Goal: Transaction & Acquisition: Purchase product/service

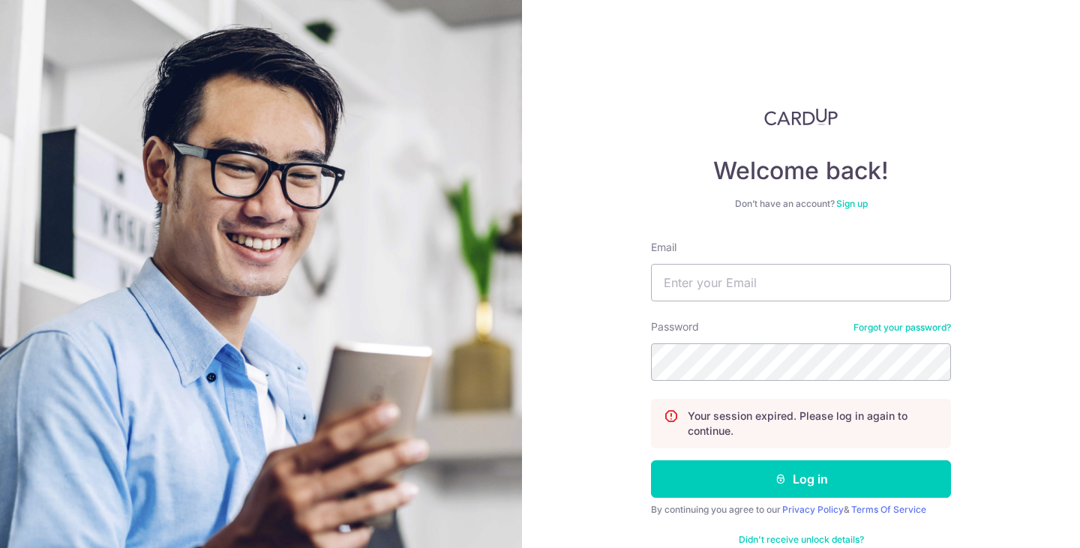
click at [692, 262] on div "Email" at bounding box center [801, 270] width 300 height 61
click at [695, 274] on input "Email" at bounding box center [801, 282] width 300 height 37
type input "[EMAIL_ADDRESS][DOMAIN_NAME]"
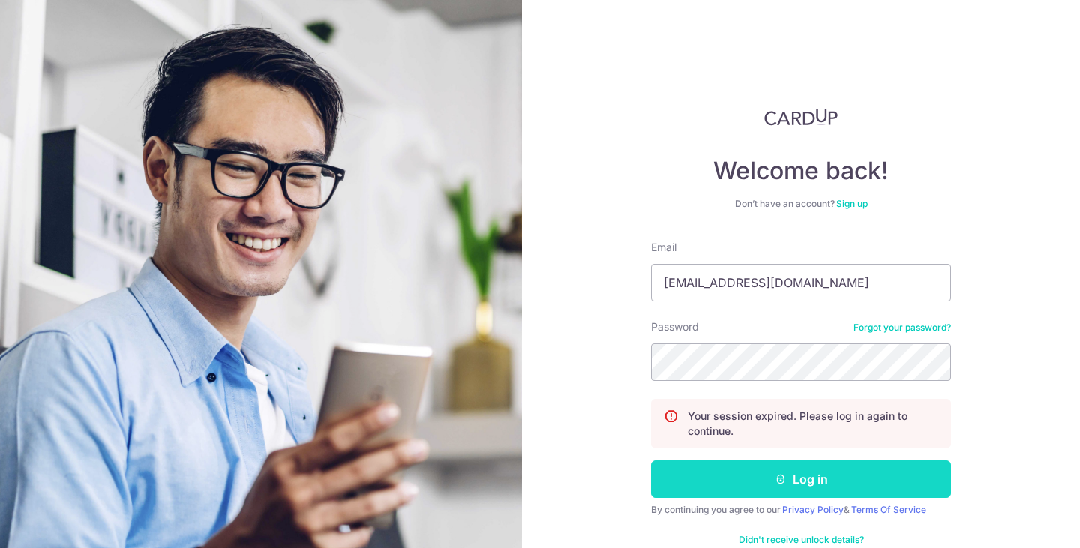
click at [817, 477] on button "Log in" at bounding box center [801, 478] width 300 height 37
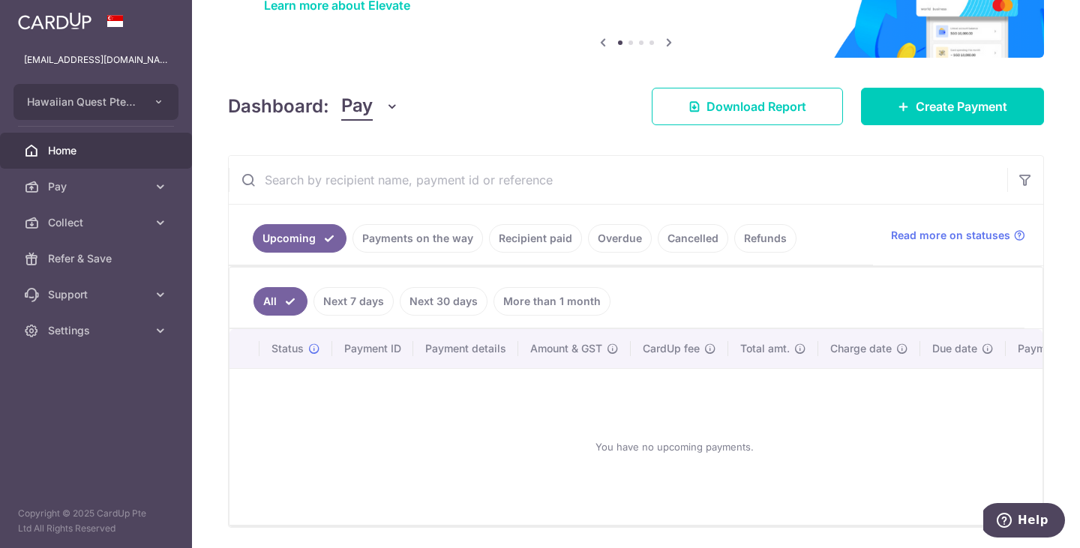
scroll to position [123, 0]
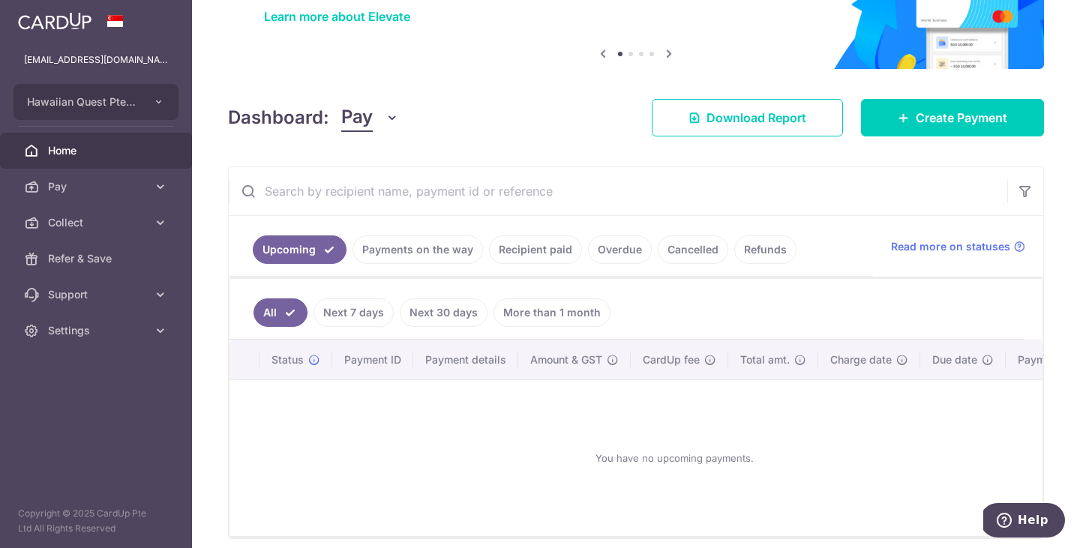
click at [700, 257] on link "Cancelled" at bounding box center [693, 249] width 70 height 28
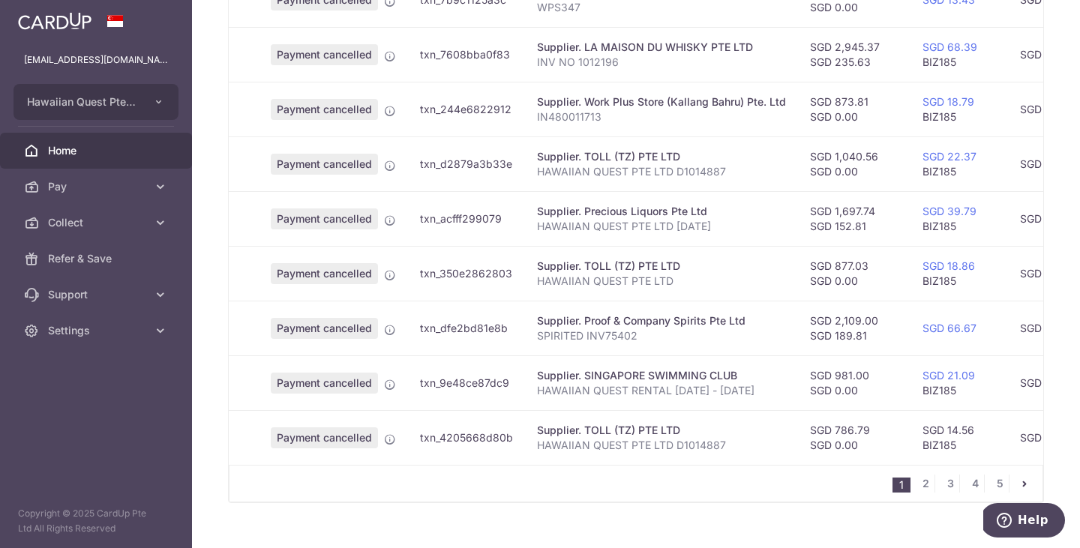
scroll to position [547, 0]
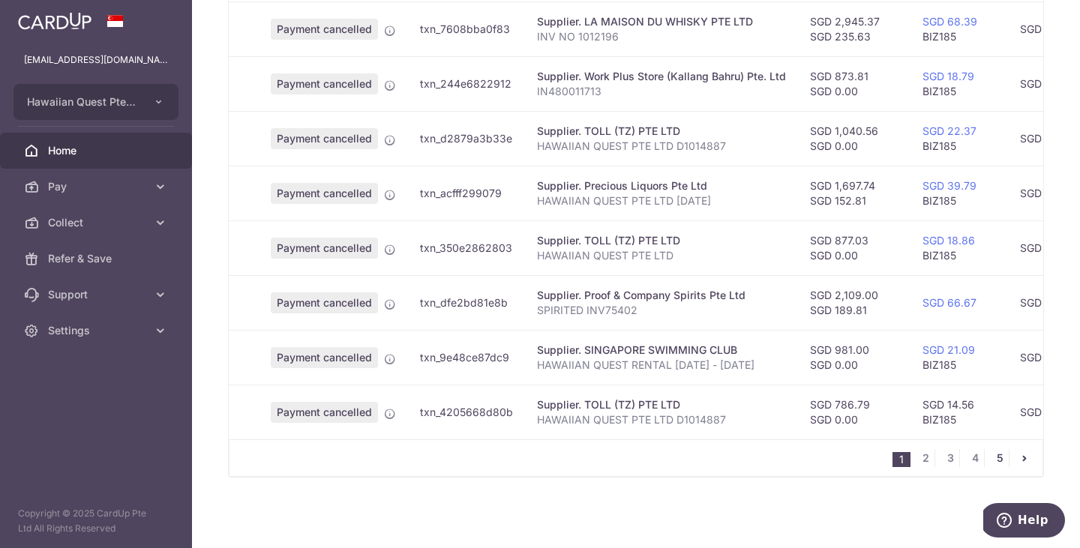
click at [1002, 461] on link "5" at bounding box center [1000, 458] width 18 height 18
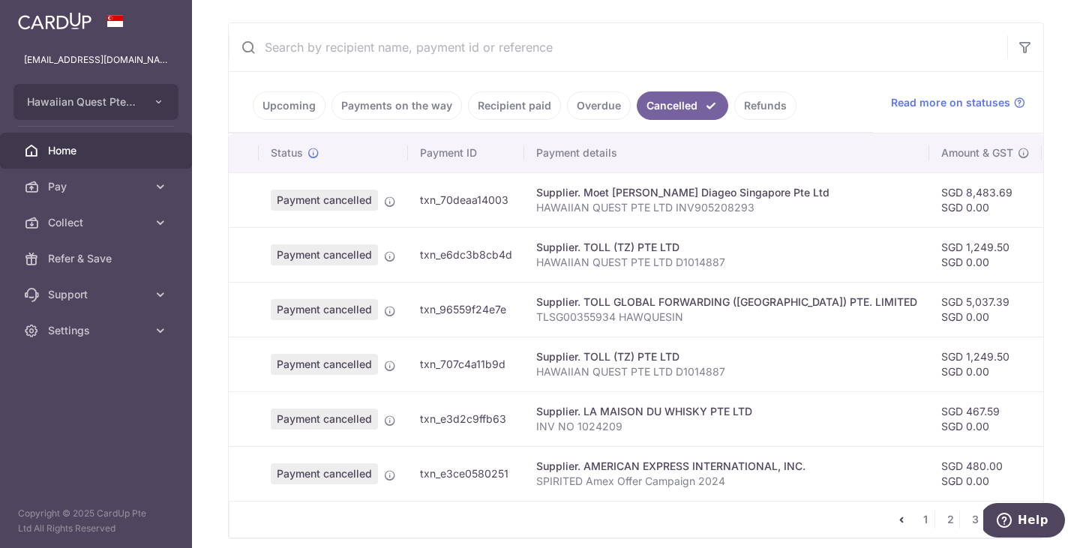
scroll to position [328, 0]
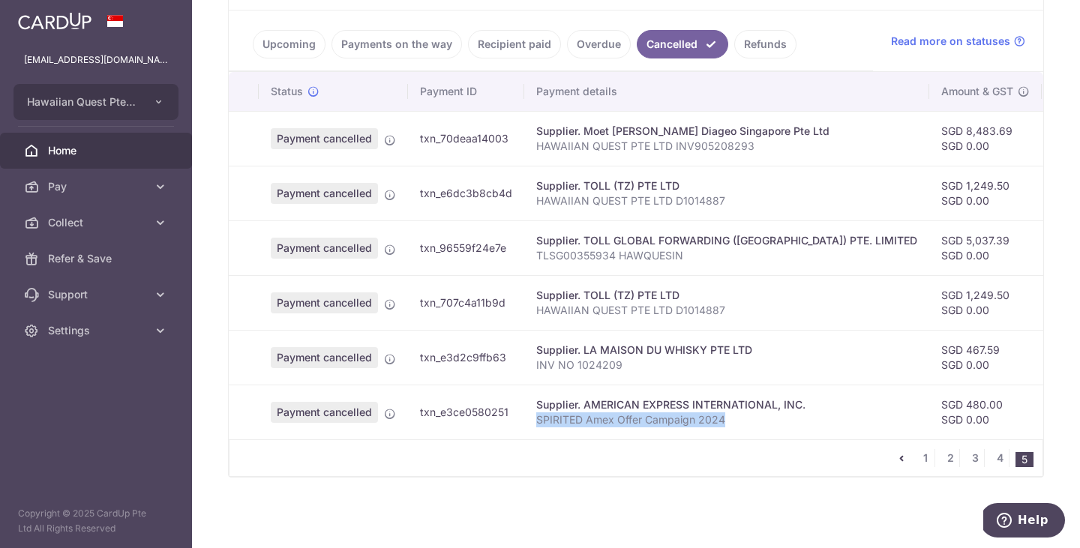
drag, startPoint x: 727, startPoint y: 423, endPoint x: 535, endPoint y: 421, distance: 191.2
click at [536, 421] on p "SPIRITED Amex Offer Campaign 2024" at bounding box center [726, 419] width 381 height 15
copy p "SPIRITED Amex Offer Campaign 2024"
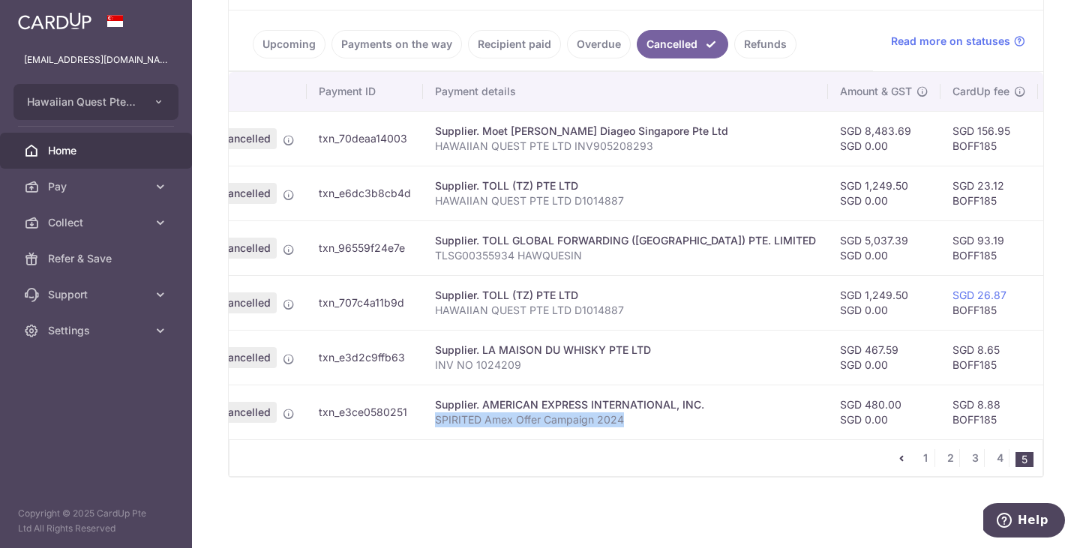
scroll to position [0, 97]
copy p "SPIRITED Amex Offer Campaign 2024"
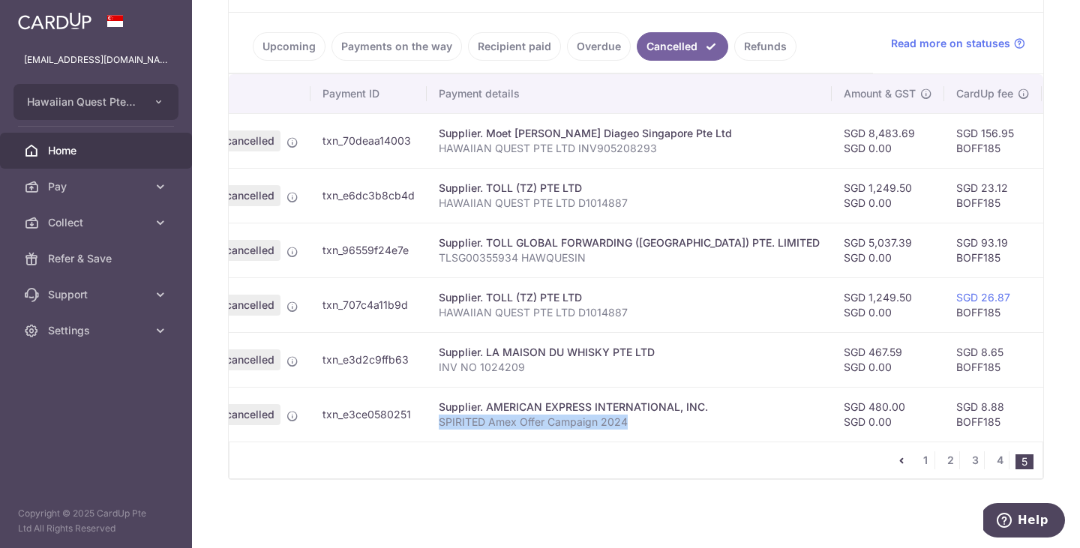
scroll to position [328, 0]
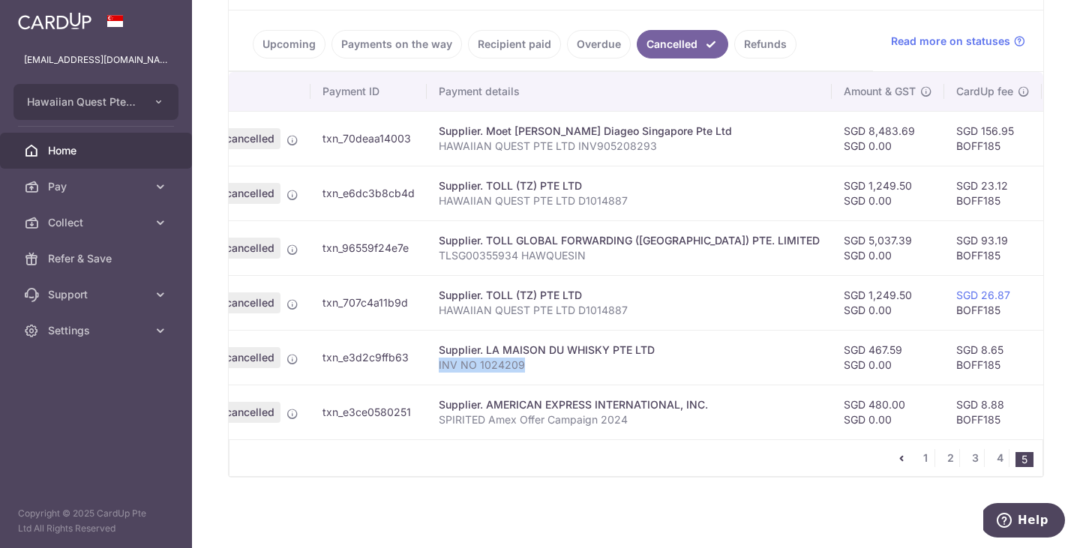
drag, startPoint x: 525, startPoint y: 364, endPoint x: 436, endPoint y: 364, distance: 89.2
click at [436, 364] on td "Supplier. LA MAISON DU WHISKY PTE LTD INV NO 1024209" at bounding box center [629, 357] width 405 height 55
copy p "INV NO 1024209"
drag, startPoint x: 851, startPoint y: 347, endPoint x: 821, endPoint y: 346, distance: 30.0
click at [832, 346] on td "SGD 467.59 SGD 0.00" at bounding box center [888, 357] width 112 height 55
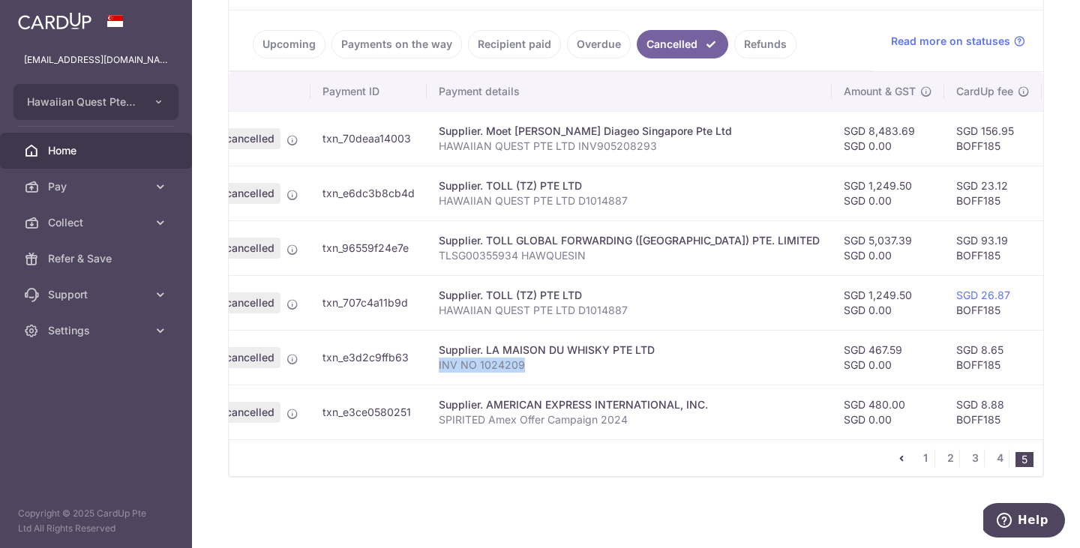
copy td "467.59"
drag, startPoint x: 534, startPoint y: 369, endPoint x: 436, endPoint y: 370, distance: 98.2
click at [436, 370] on td "Supplier. LA MAISON DU WHISKY PTE LTD INV NO 1024209" at bounding box center [629, 357] width 405 height 55
copy p "INV NO 1024209"
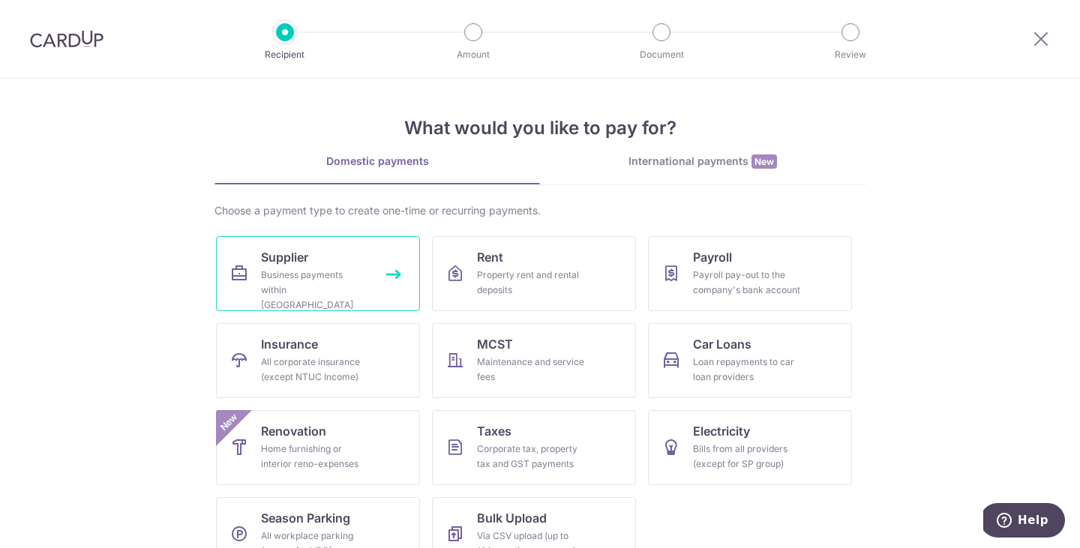
click at [349, 281] on div "Business payments within Singapore" at bounding box center [315, 290] width 108 height 45
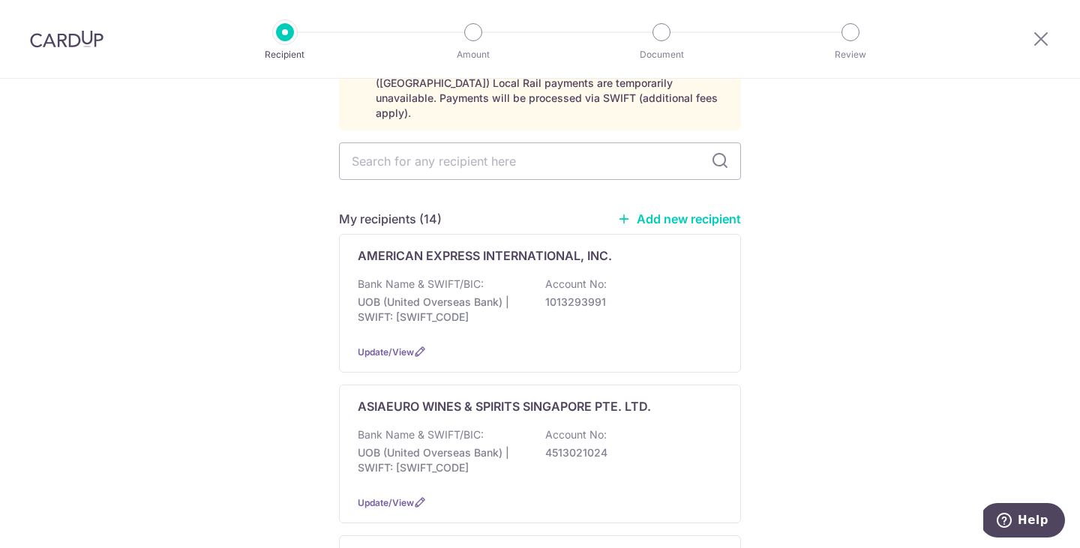
scroll to position [106, 0]
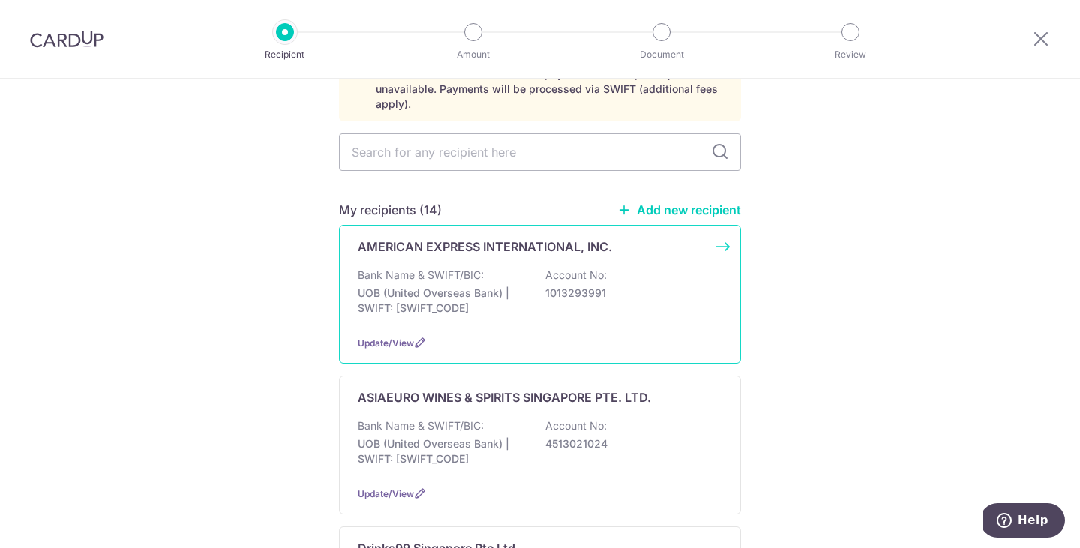
click at [499, 317] on div "AMERICAN EXPRESS INTERNATIONAL, INC. Bank Name & SWIFT/BIC: UOB (United Oversea…" at bounding box center [540, 294] width 402 height 139
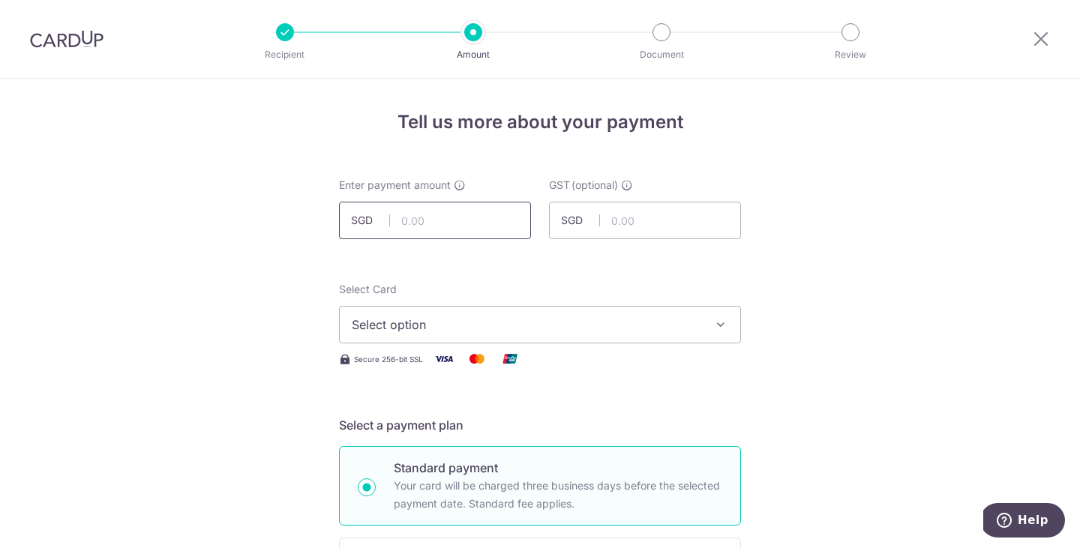
click at [439, 225] on input "text" at bounding box center [435, 220] width 192 height 37
type input "480.00"
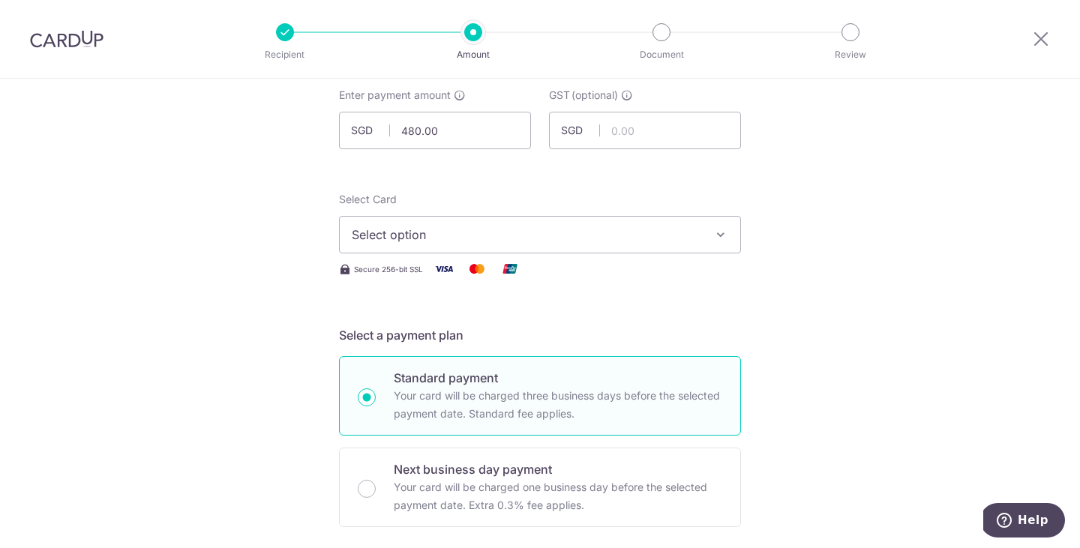
scroll to position [91, 0]
click at [613, 225] on span "Select option" at bounding box center [526, 234] width 349 height 18
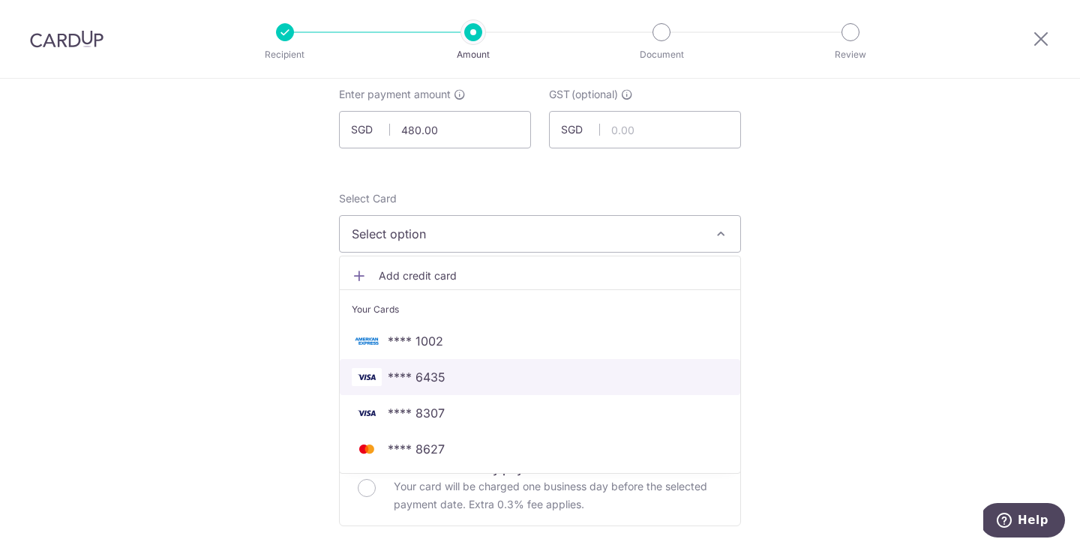
click at [497, 370] on span "**** 6435" at bounding box center [540, 377] width 376 height 18
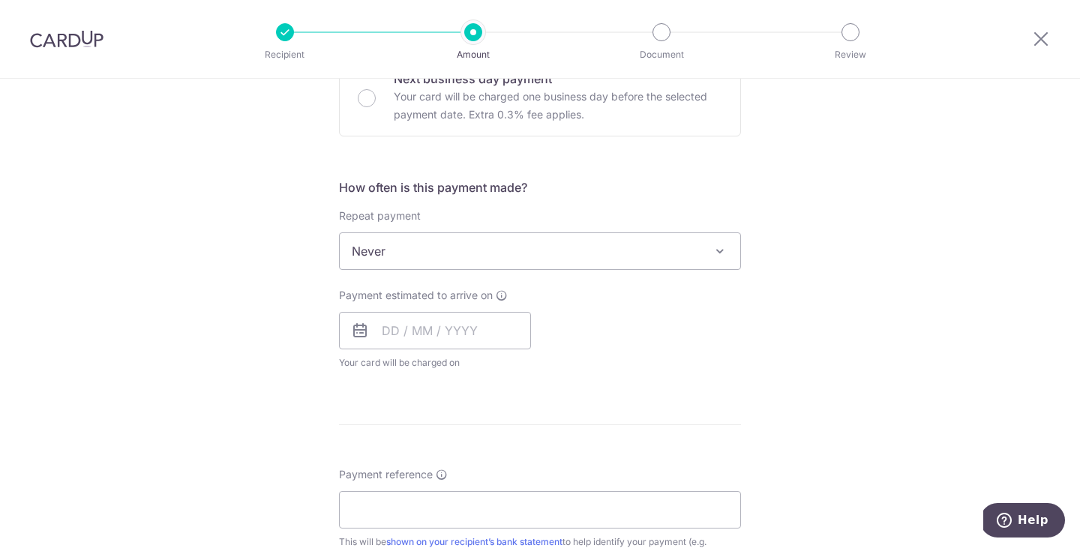
scroll to position [487, 0]
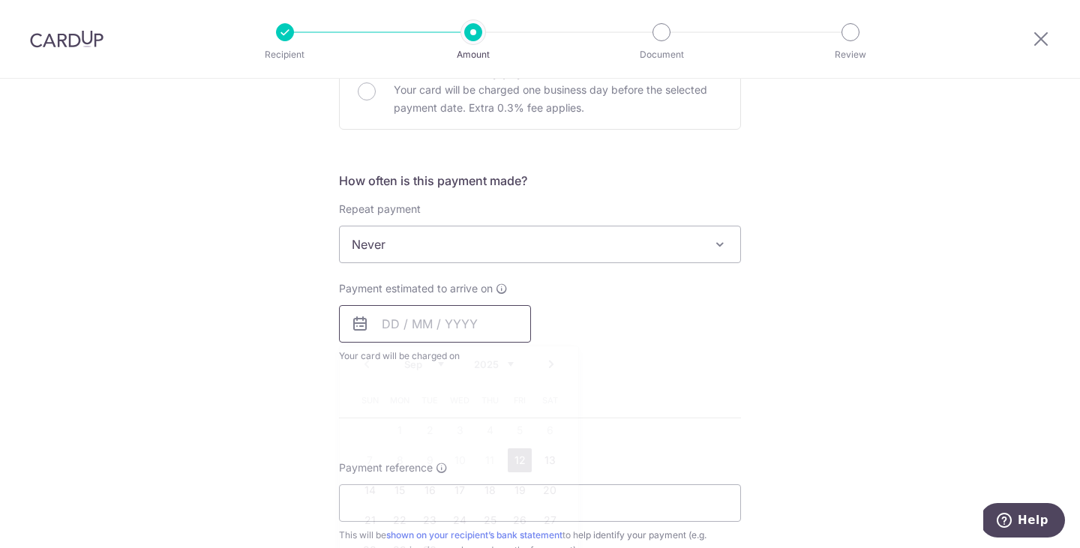
click at [486, 325] on input "text" at bounding box center [435, 323] width 192 height 37
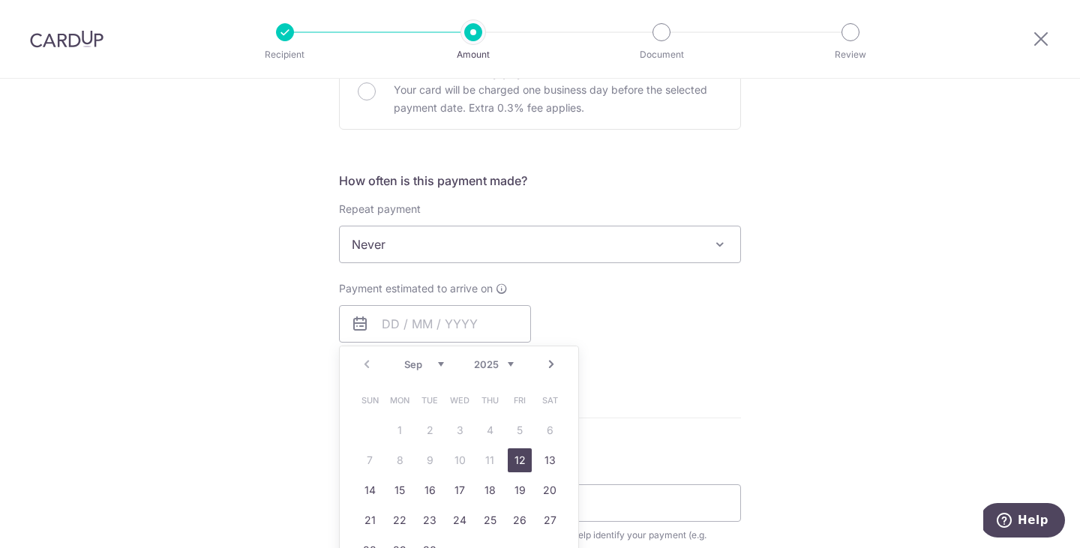
click at [515, 460] on link "12" at bounding box center [520, 460] width 24 height 24
type input "[DATE]"
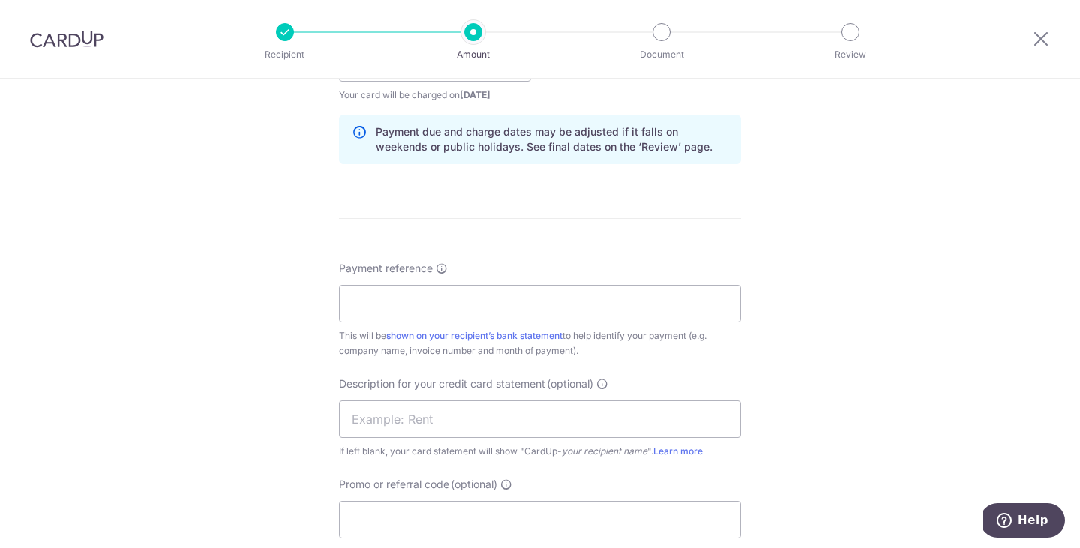
scroll to position [766, 0]
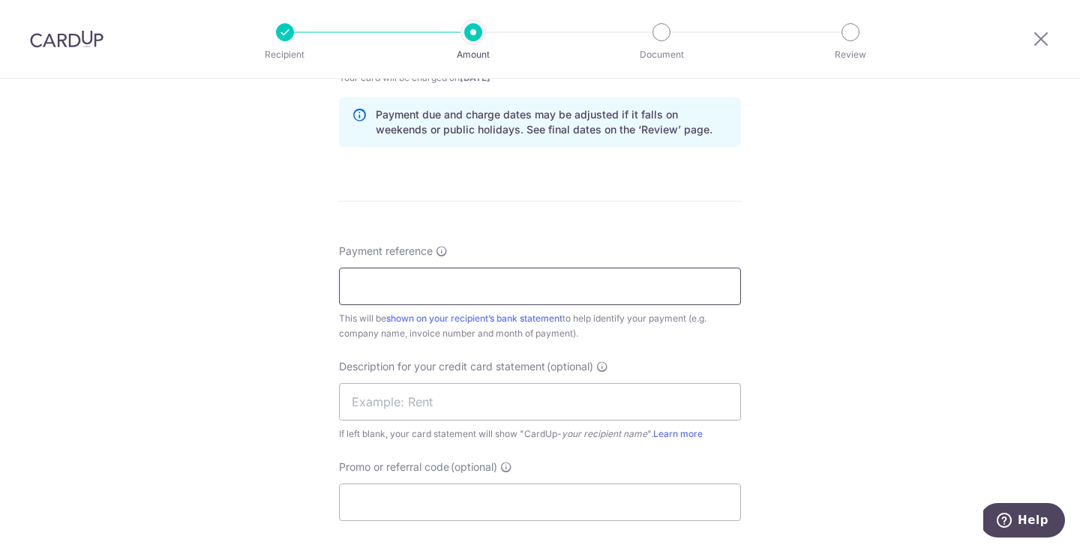
click at [502, 284] on input "Payment reference" at bounding box center [540, 286] width 402 height 37
paste input "SPIRITED Amex Offer Campaign 2024"
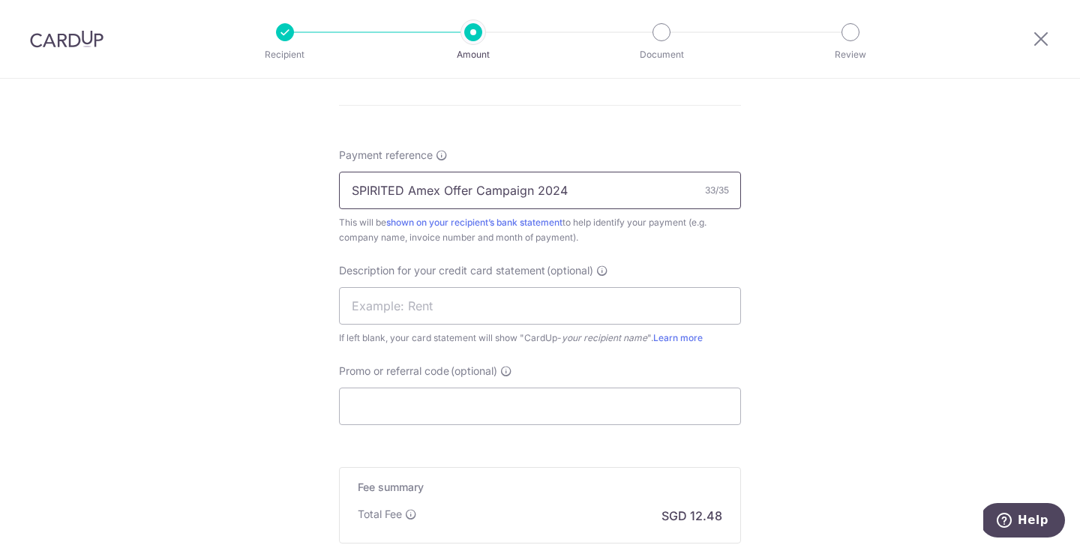
scroll to position [865, 0]
drag, startPoint x: 438, startPoint y: 189, endPoint x: 412, endPoint y: 190, distance: 26.3
click at [412, 190] on input "SPIRITED Amex Offer Campaign 2024" at bounding box center [540, 187] width 402 height 37
type input "SPIRITED AMEX Offer Campaign 2024"
click at [509, 310] on input "text" at bounding box center [540, 302] width 402 height 37
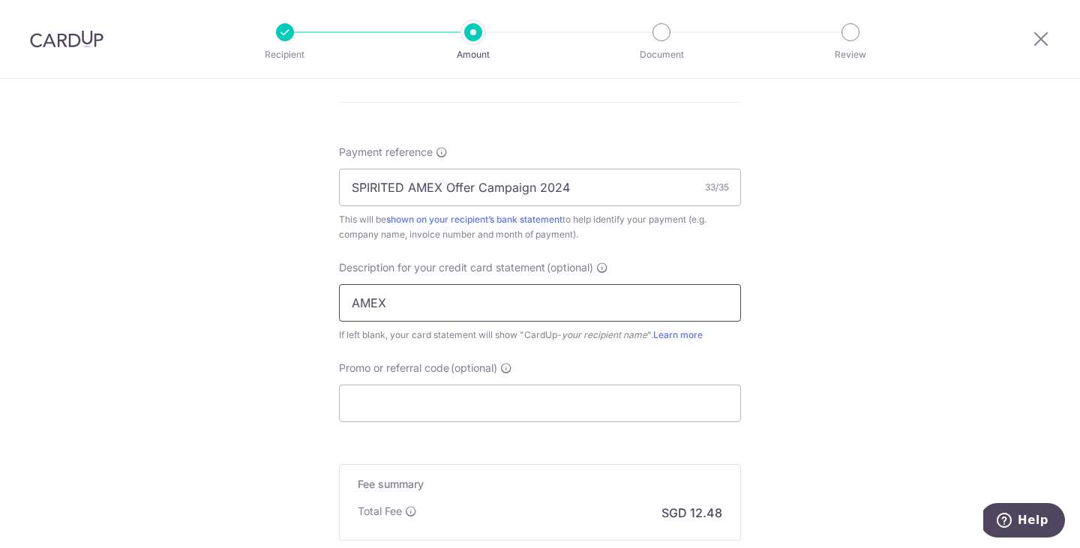
type input "Amex Campaign24"
click at [426, 403] on input "Promo or referral code (optional)" at bounding box center [540, 403] width 402 height 37
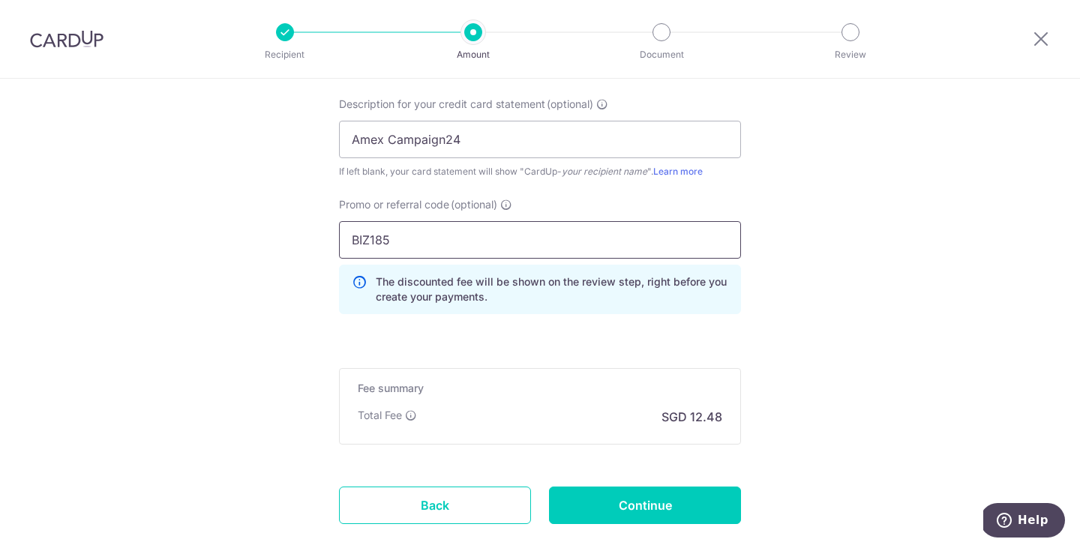
scroll to position [1095, 0]
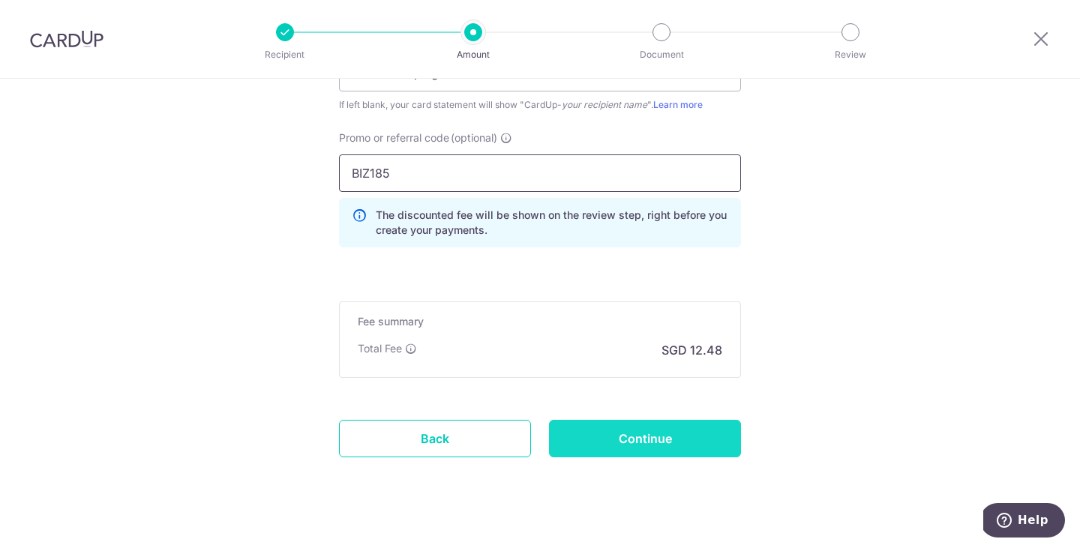
type input "BIZ185"
click at [613, 426] on input "Continue" at bounding box center [645, 438] width 192 height 37
type input "Create Schedule"
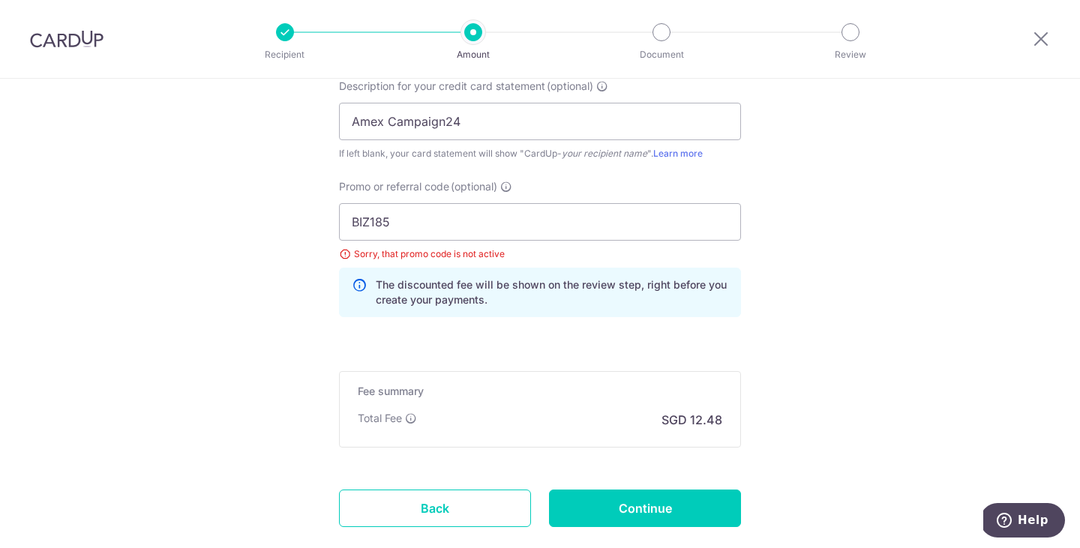
scroll to position [1045, 0]
click at [369, 221] on input "BIZ185" at bounding box center [540, 222] width 402 height 37
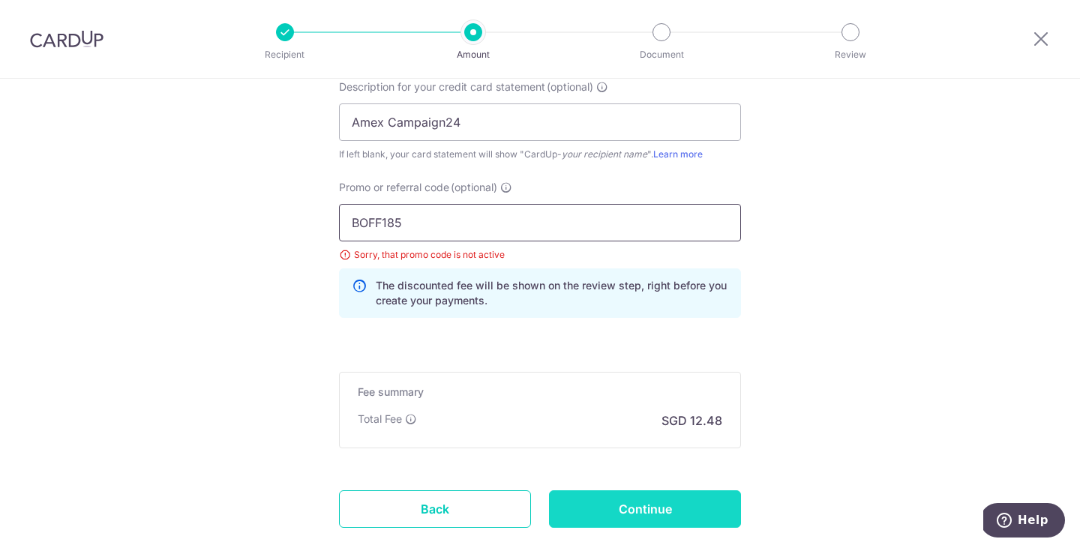
type input "BOFF185"
click at [609, 505] on input "Continue" at bounding box center [645, 508] width 192 height 37
type input "Update Schedule"
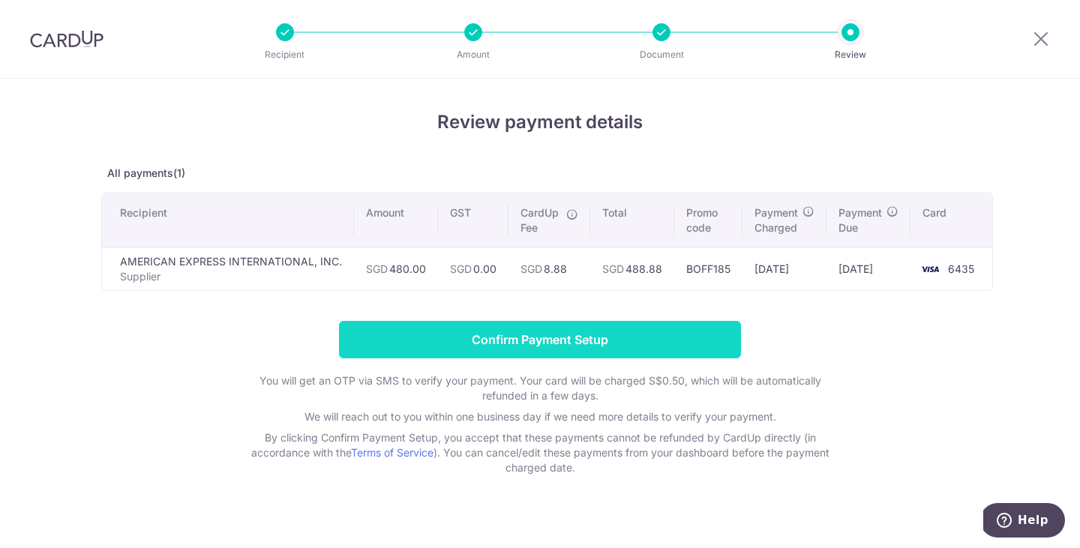
click at [640, 326] on input "Confirm Payment Setup" at bounding box center [540, 339] width 402 height 37
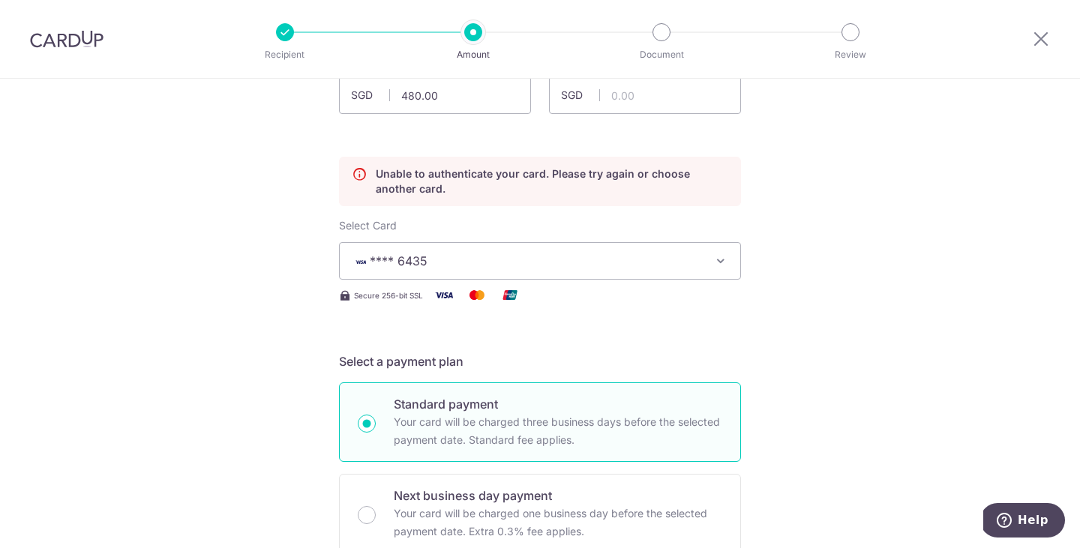
scroll to position [123, 0]
click at [720, 265] on icon "button" at bounding box center [720, 263] width 15 height 15
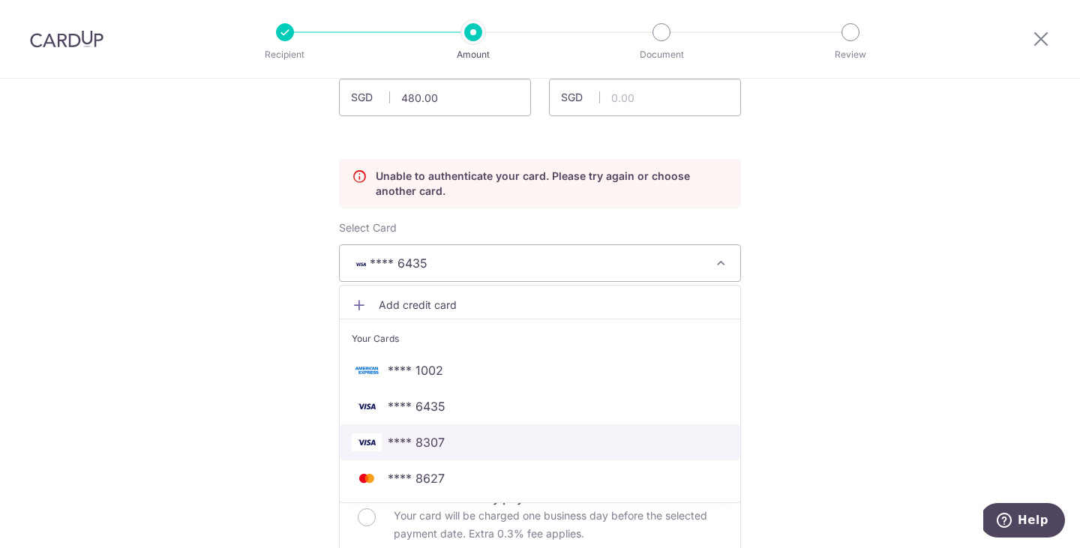
click at [553, 430] on link "**** 8307" at bounding box center [540, 442] width 400 height 36
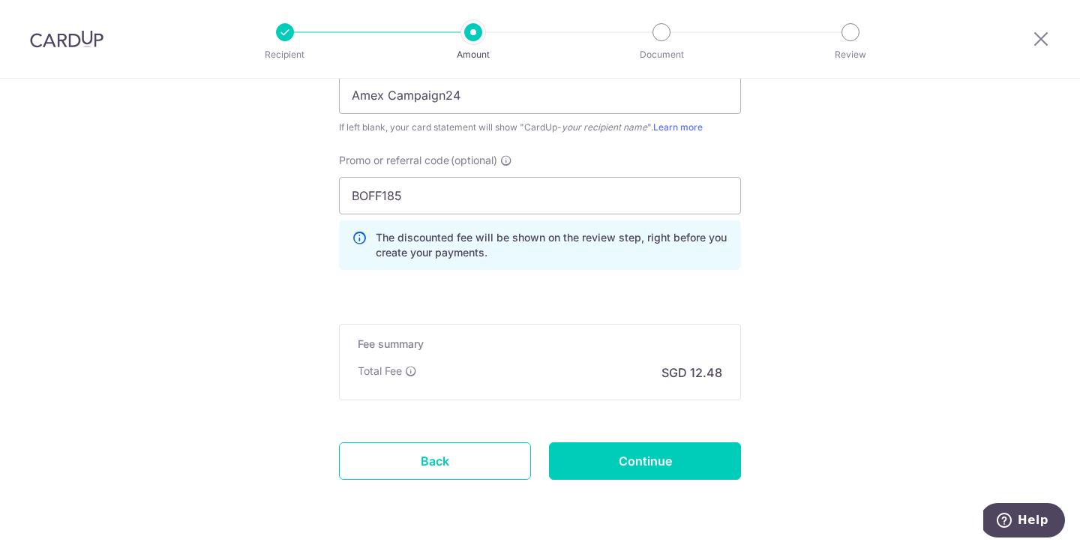
scroll to position [1178, 0]
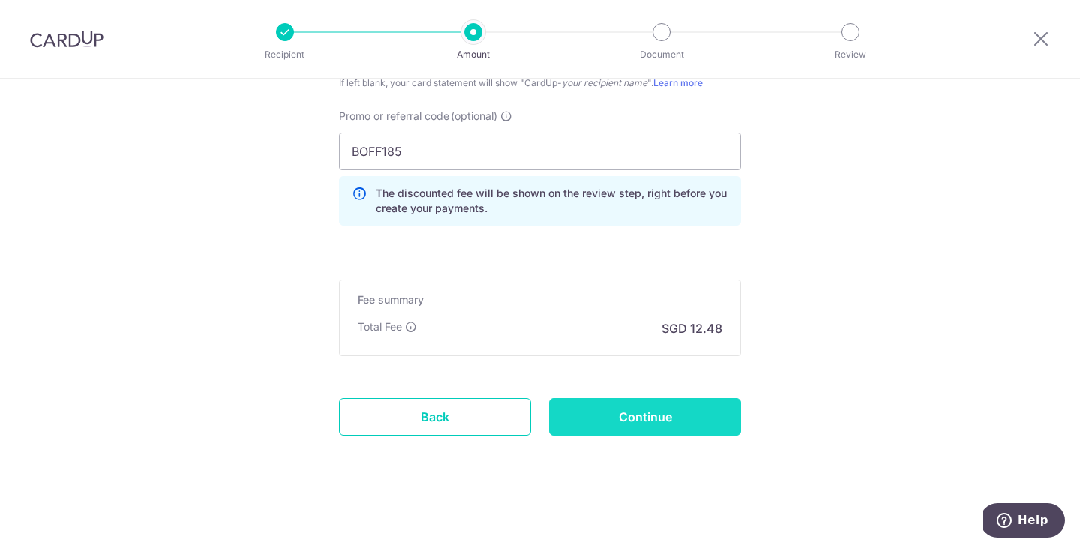
click at [637, 421] on input "Continue" at bounding box center [645, 416] width 192 height 37
type input "Update Schedule"
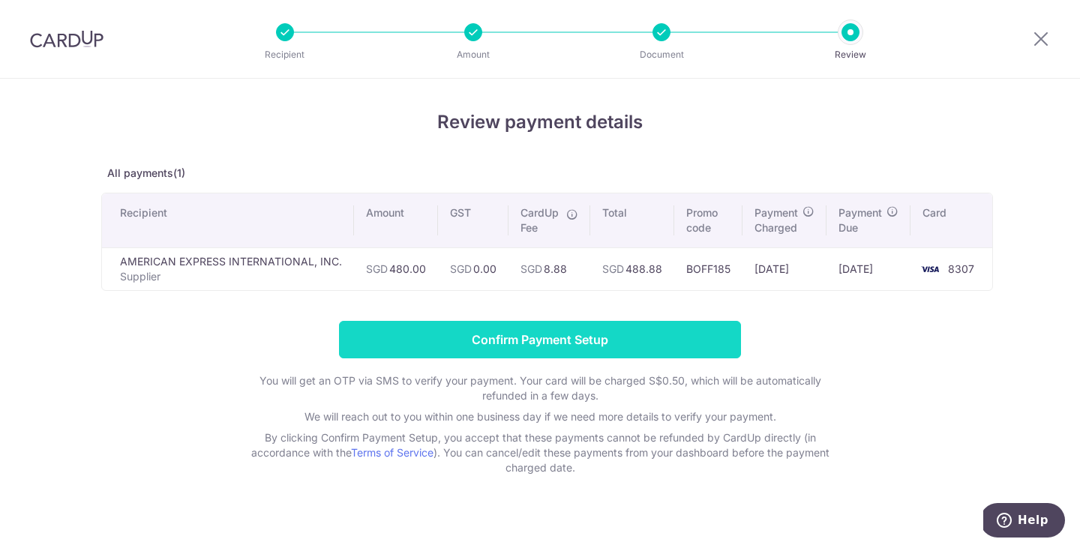
click at [662, 340] on input "Confirm Payment Setup" at bounding box center [540, 339] width 402 height 37
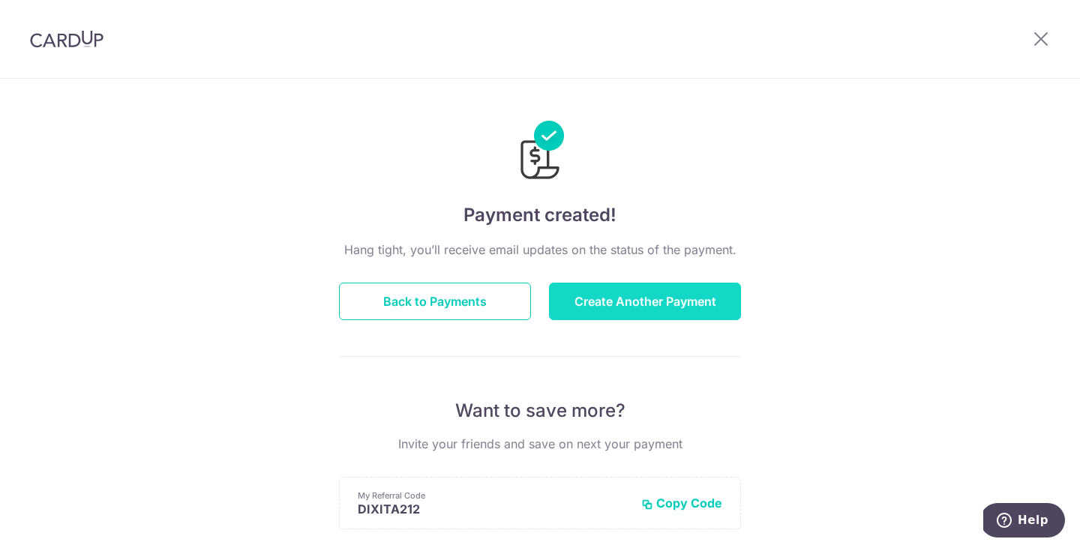
click at [674, 307] on button "Create Another Payment" at bounding box center [645, 301] width 192 height 37
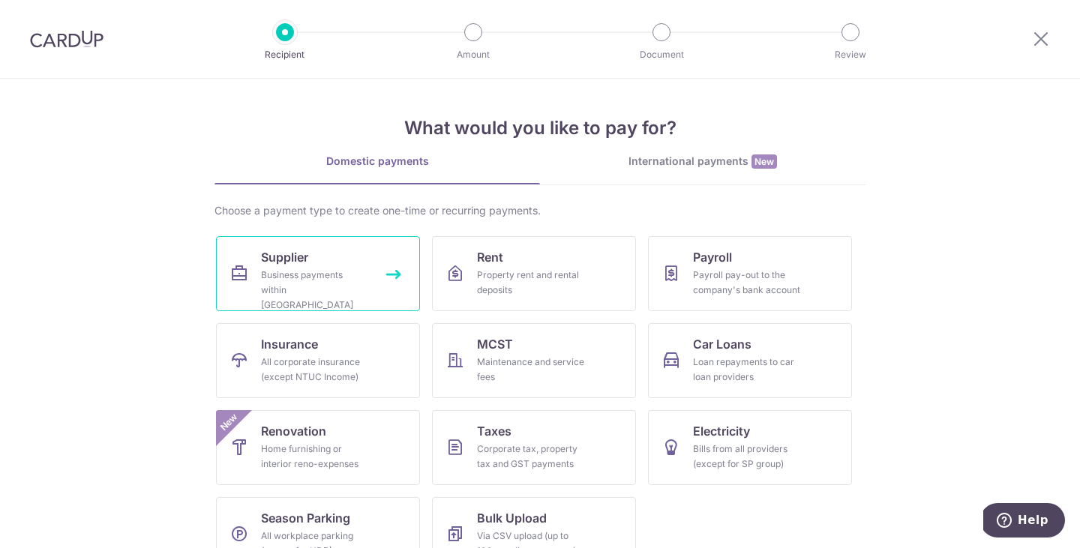
click at [343, 266] on link "Supplier Business payments within Singapore" at bounding box center [318, 273] width 204 height 75
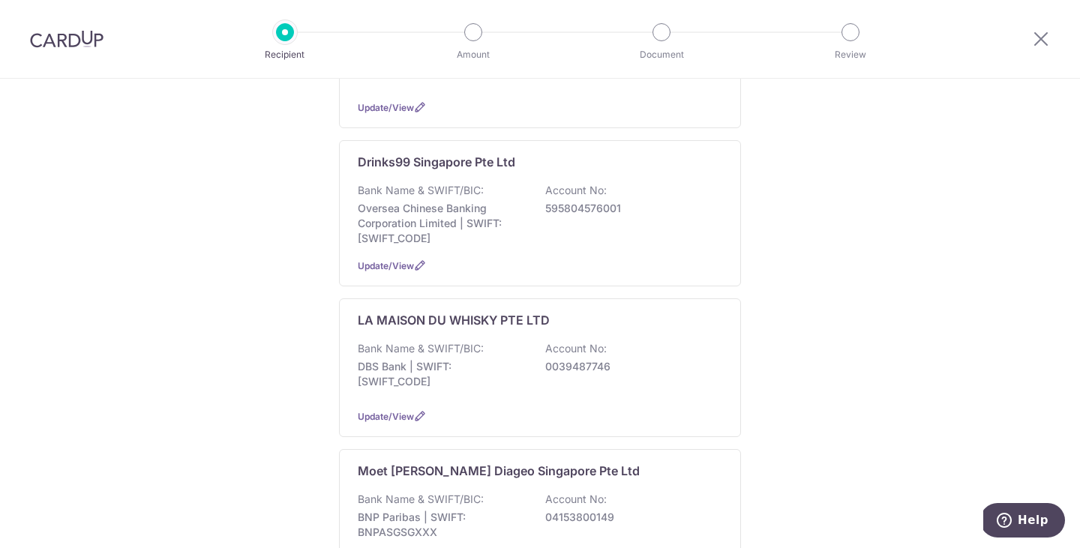
scroll to position [516, 0]
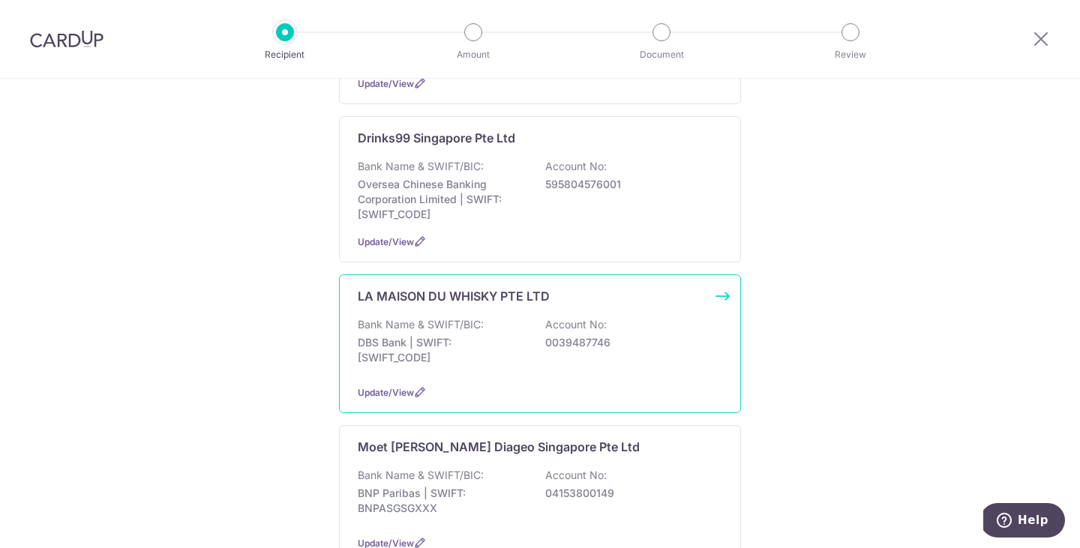
click at [610, 385] on div "Update/View" at bounding box center [540, 393] width 364 height 16
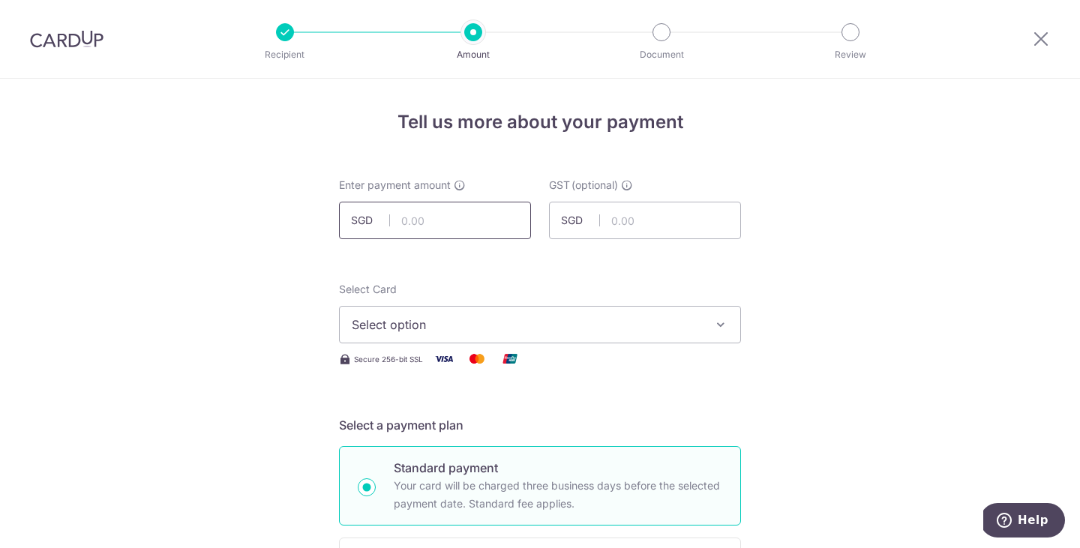
click at [483, 226] on input "text" at bounding box center [435, 220] width 192 height 37
paste input "467.59"
type input "467.59"
click at [541, 328] on span "Select option" at bounding box center [526, 325] width 349 height 18
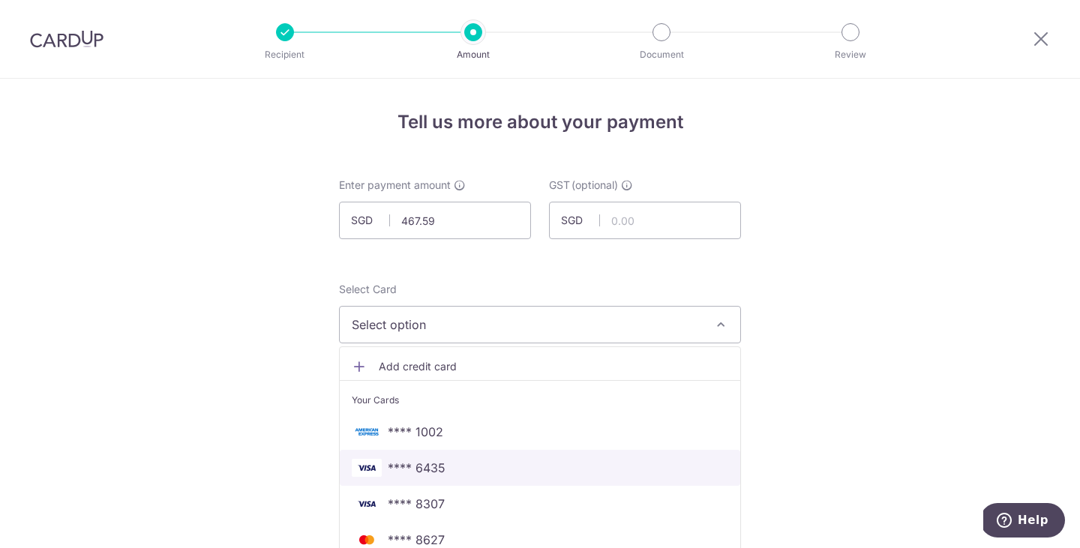
click at [477, 460] on span "**** 6435" at bounding box center [540, 468] width 376 height 18
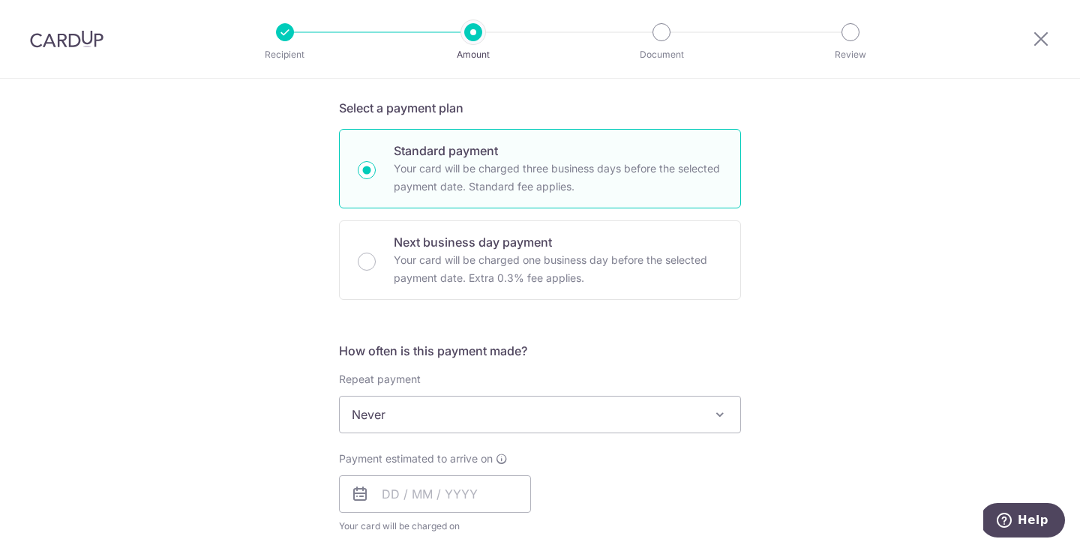
scroll to position [319, 0]
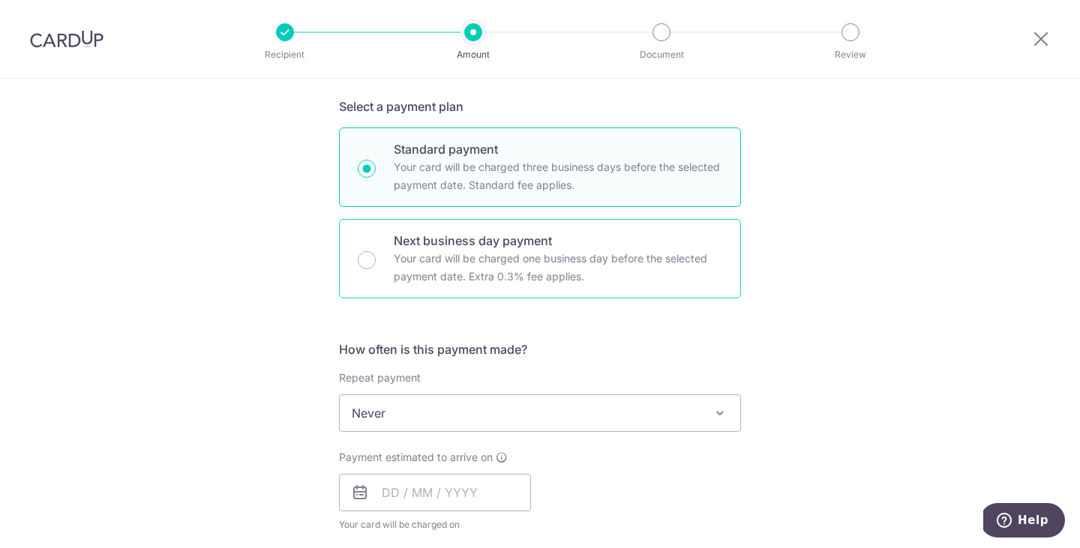
click at [589, 286] on div "Next business day payment Your card will be charged one business day before the…" at bounding box center [540, 258] width 402 height 79
radio input "false"
radio input "true"
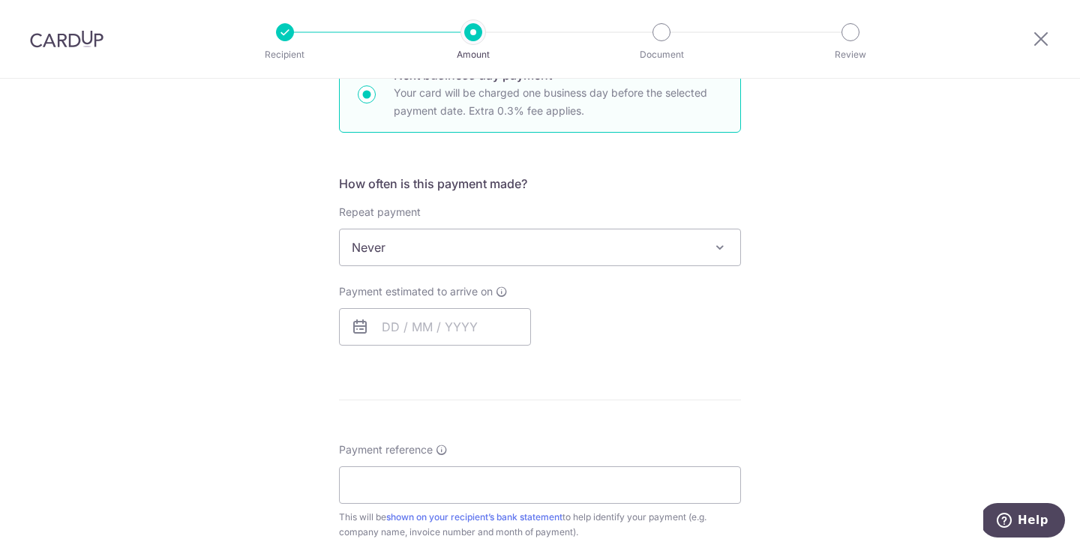
scroll to position [493, 0]
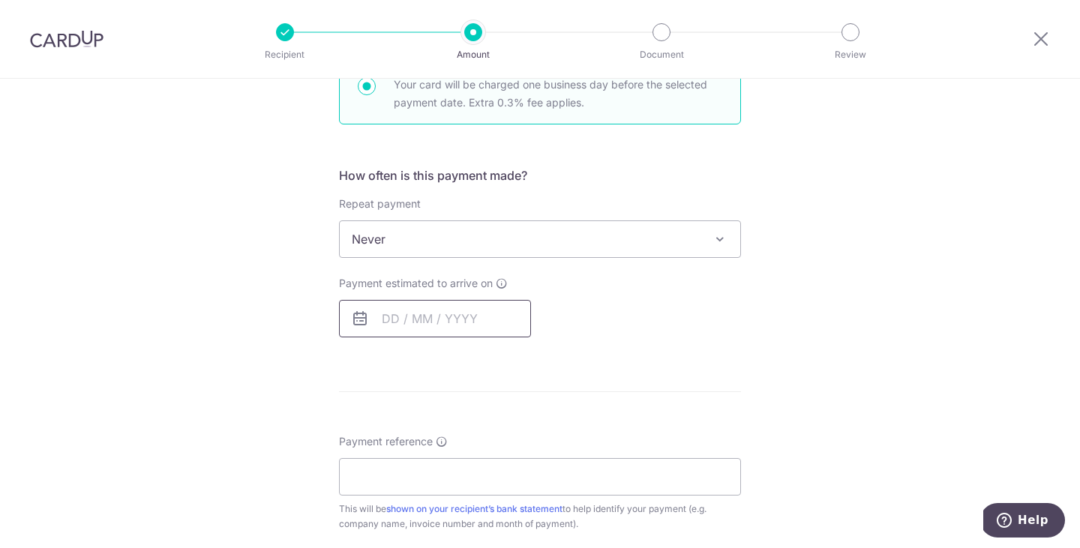
click at [451, 321] on input "text" at bounding box center [435, 318] width 192 height 37
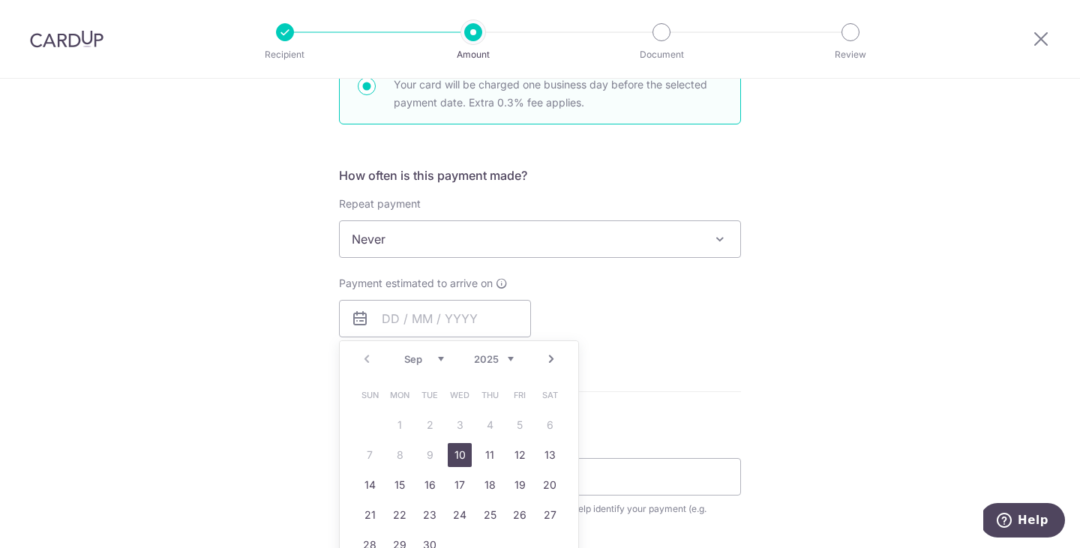
click at [453, 454] on link "10" at bounding box center [460, 455] width 24 height 24
type input "[DATE]"
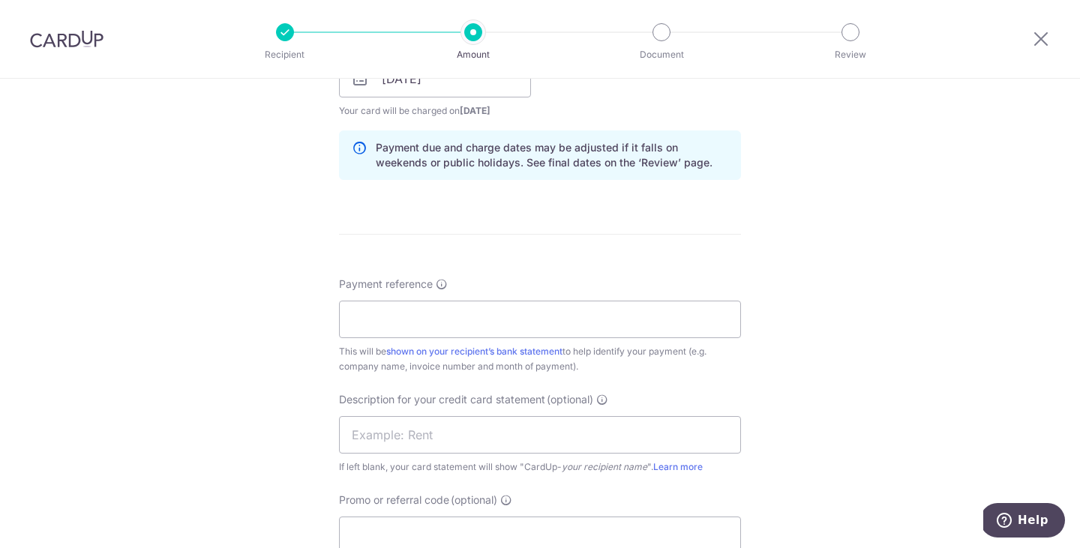
scroll to position [746, 0]
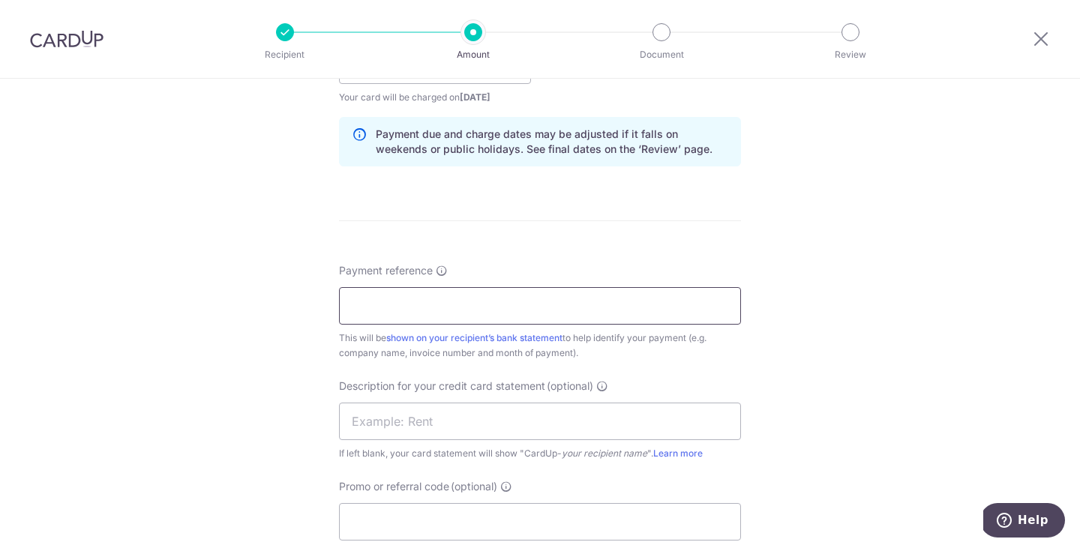
click at [557, 311] on input "Payment reference" at bounding box center [540, 305] width 402 height 37
paste input "INV NO 1024209"
type input "INV NO 1024209"
click at [502, 421] on input "text" at bounding box center [540, 421] width 402 height 37
type input "LMDW 1024209"
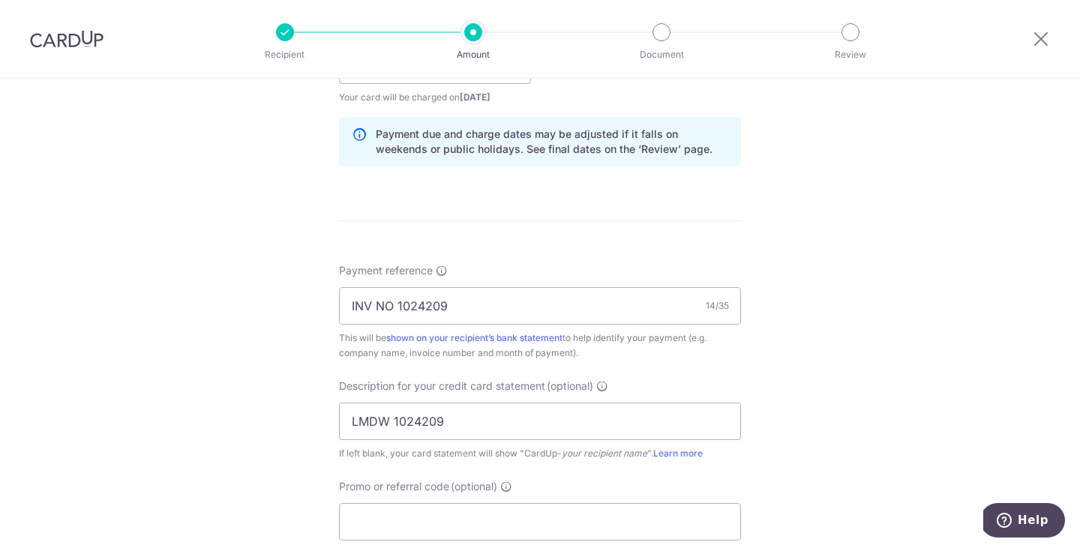
click at [829, 413] on div "Tell us more about your payment Enter payment amount SGD 467.59 467.59 GST (opt…" at bounding box center [540, 128] width 1080 height 1591
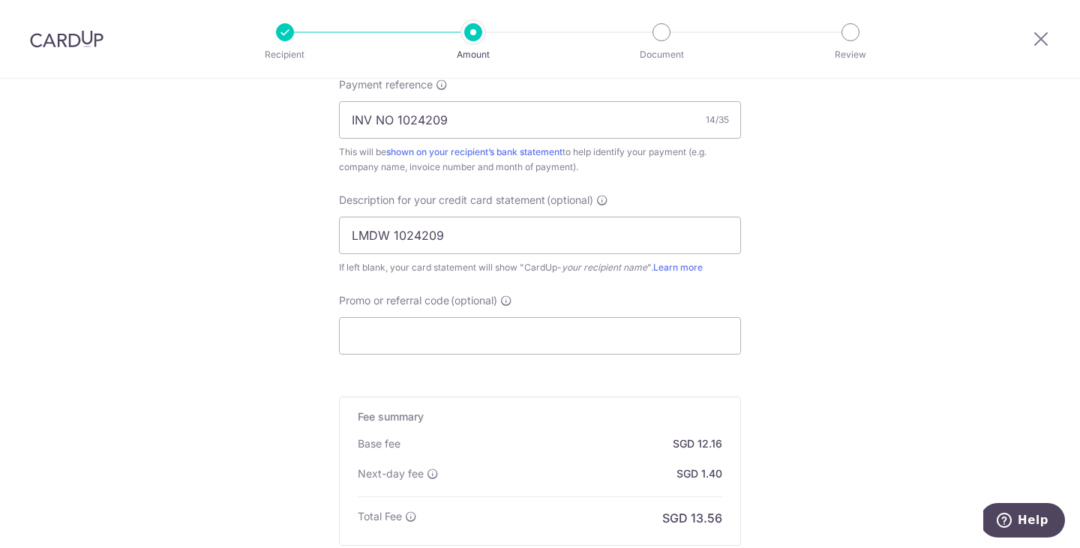
scroll to position [952, 0]
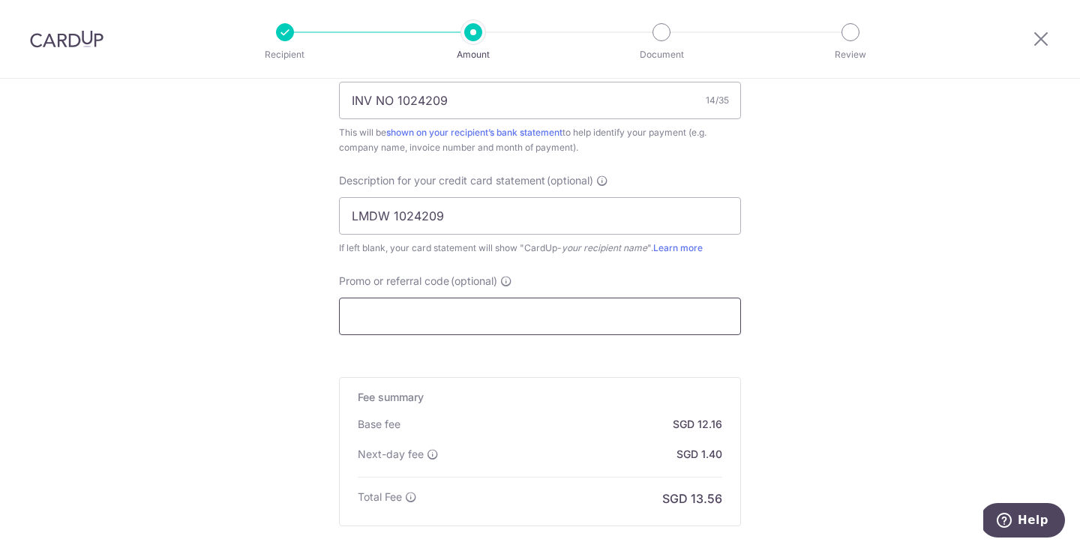
click at [487, 317] on input "Promo or referral code (optional)" at bounding box center [540, 316] width 402 height 37
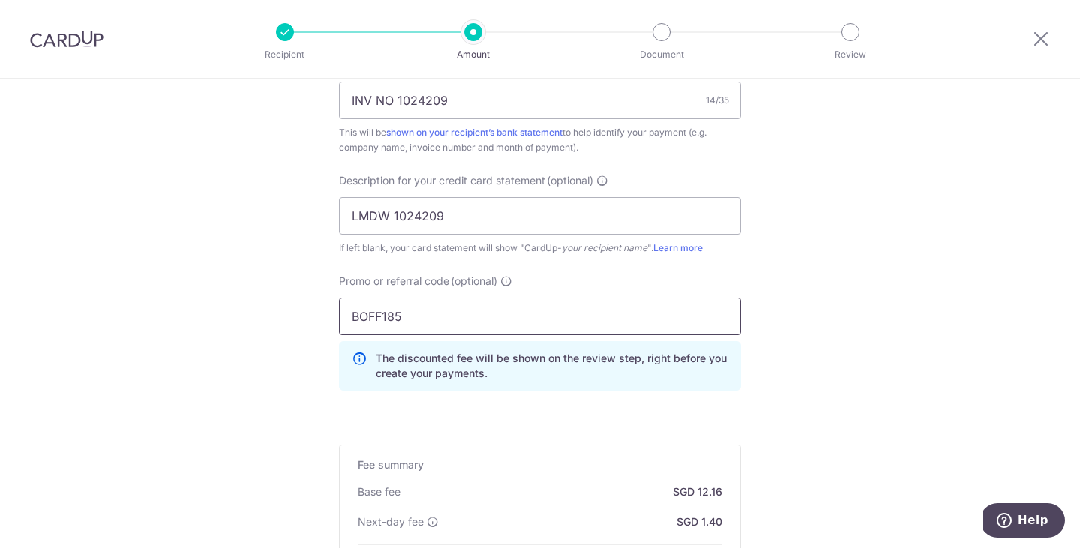
type input "BOFF185"
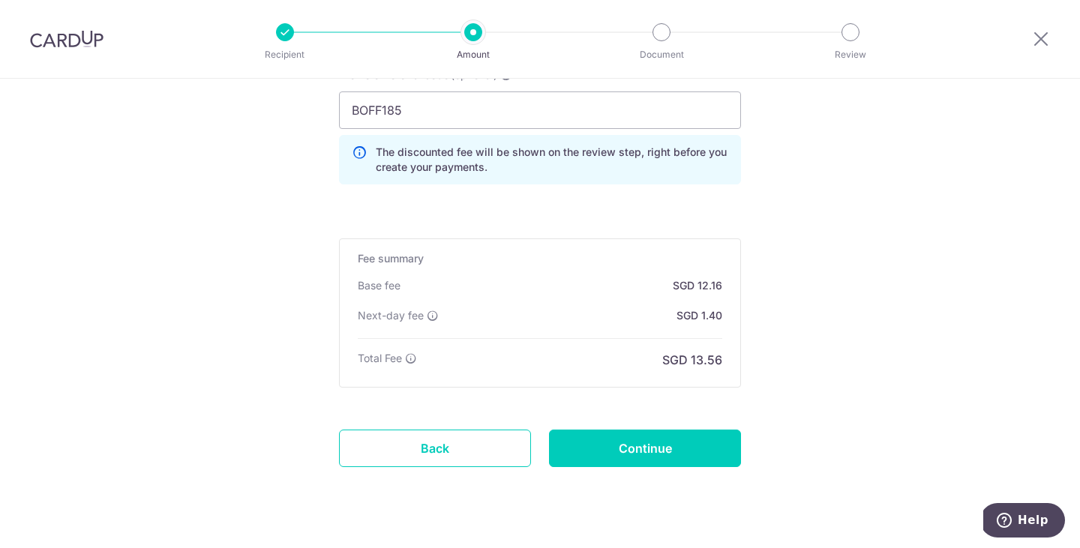
scroll to position [1189, 0]
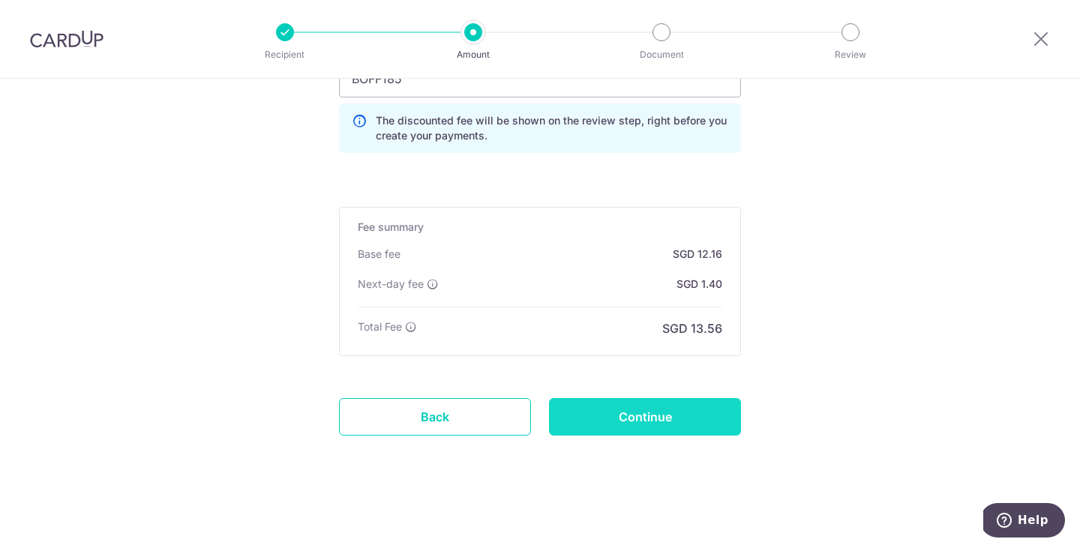
click at [635, 421] on input "Continue" at bounding box center [645, 416] width 192 height 37
type input "Create Schedule"
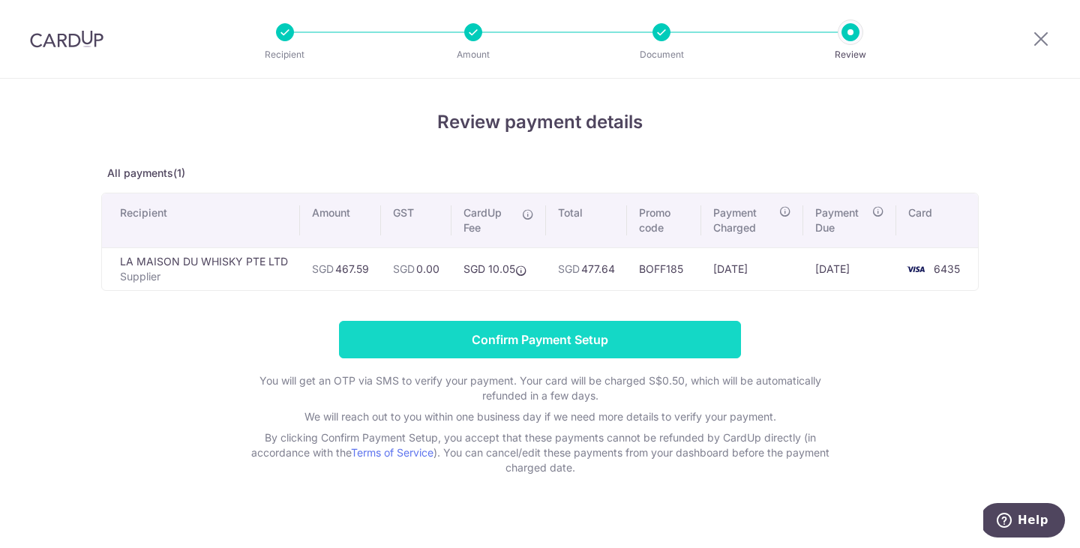
click at [523, 337] on input "Confirm Payment Setup" at bounding box center [540, 339] width 402 height 37
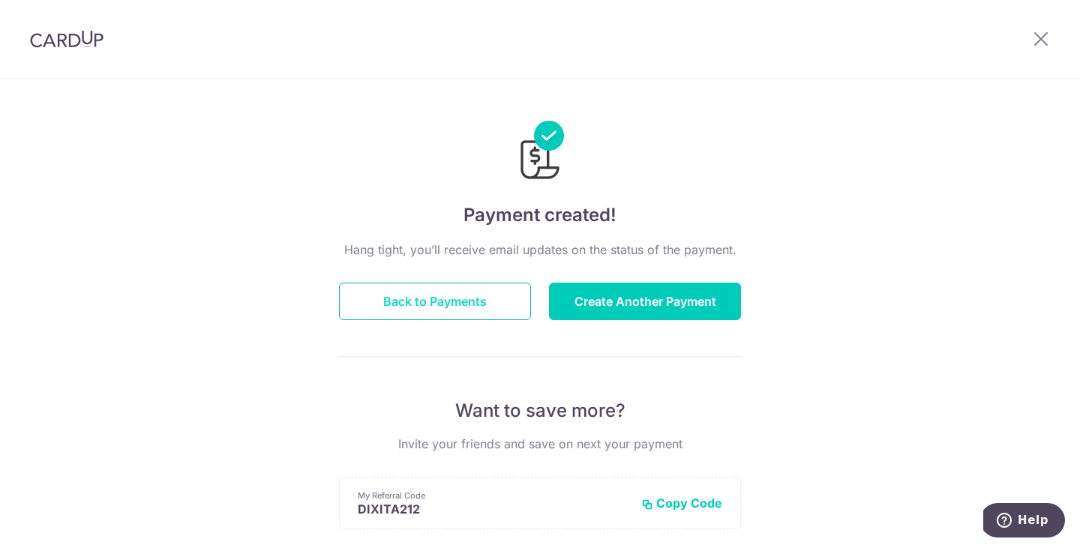
click at [487, 292] on button "Back to Payments" at bounding box center [435, 301] width 192 height 37
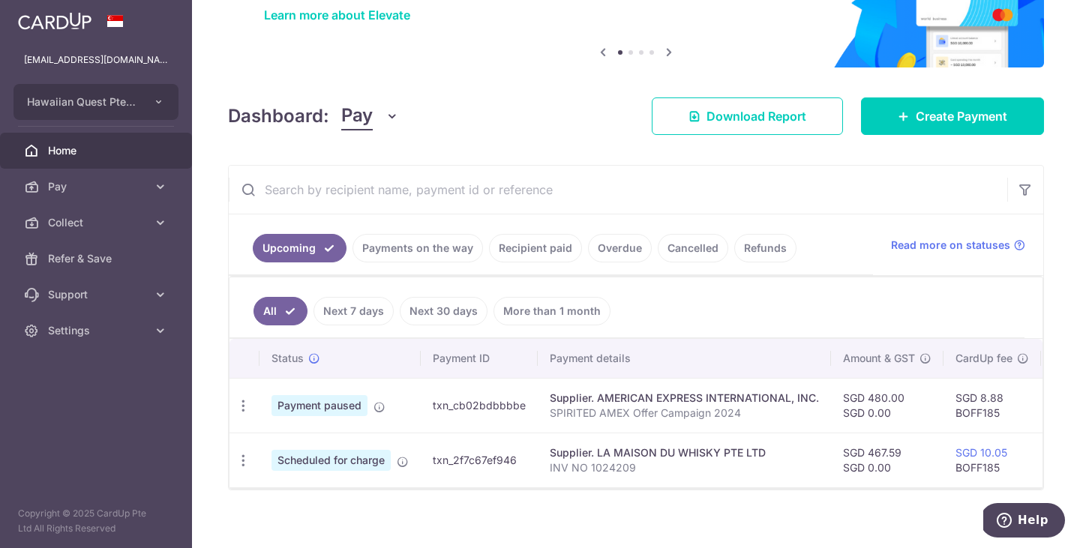
scroll to position [137, 0]
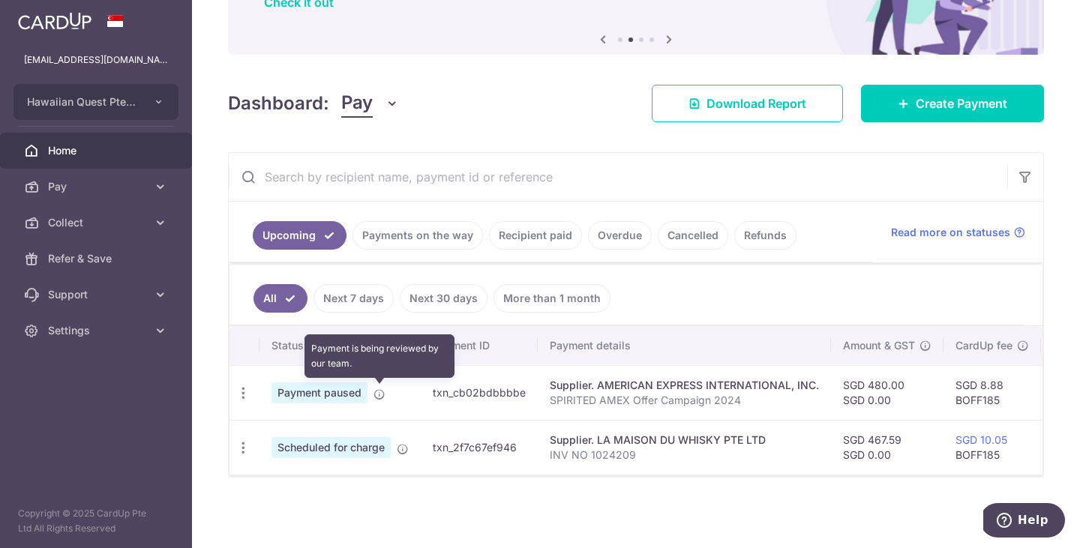
click at [376, 395] on icon at bounding box center [379, 394] width 12 height 12
click at [379, 397] on icon at bounding box center [379, 394] width 12 height 12
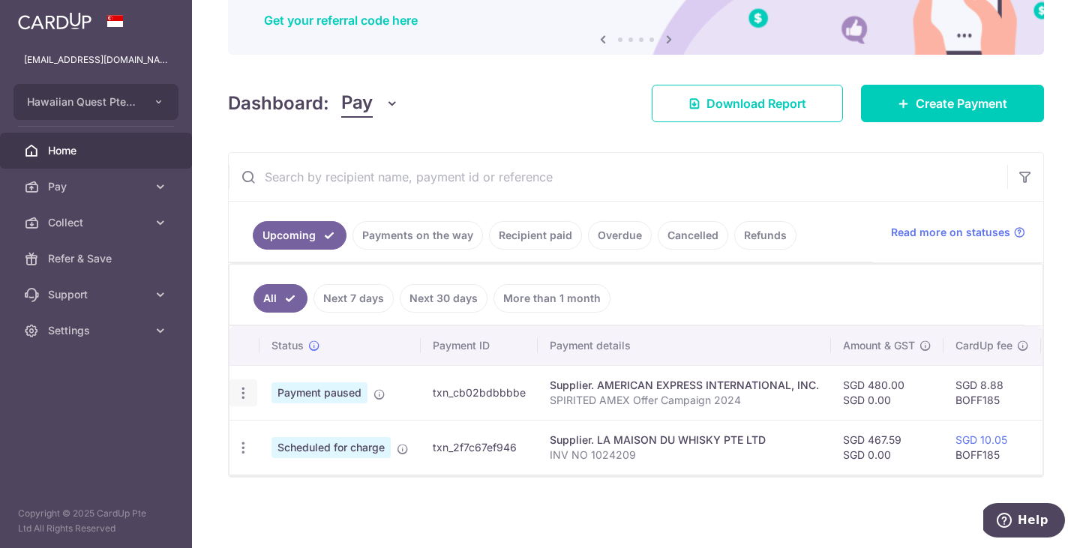
click at [247, 394] on icon "button" at bounding box center [243, 393] width 16 height 16
click at [498, 501] on div "Status Payment ID Payment details Amount & GST CardUp fee Total amt. Charge dat…" at bounding box center [635, 420] width 813 height 188
click at [247, 394] on icon "button" at bounding box center [243, 393] width 16 height 16
click at [272, 440] on span "Update payment" at bounding box center [323, 434] width 102 height 18
radio input "true"
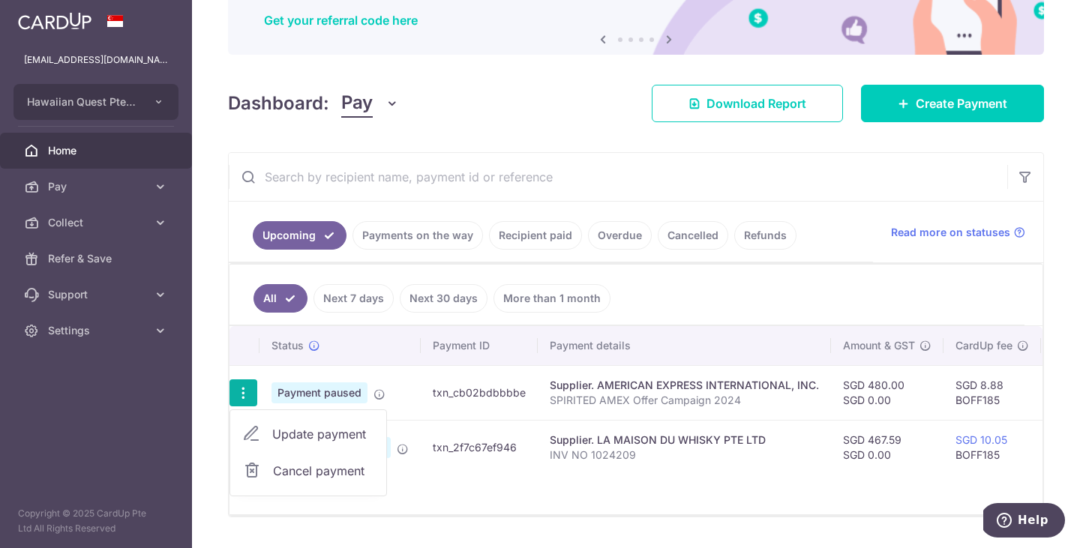
type input "480.00"
type input "0.00"
type input "[DATE]"
type input "SPIRITED AMEX Offer Campaign 2024"
type input "Amex Campaign24"
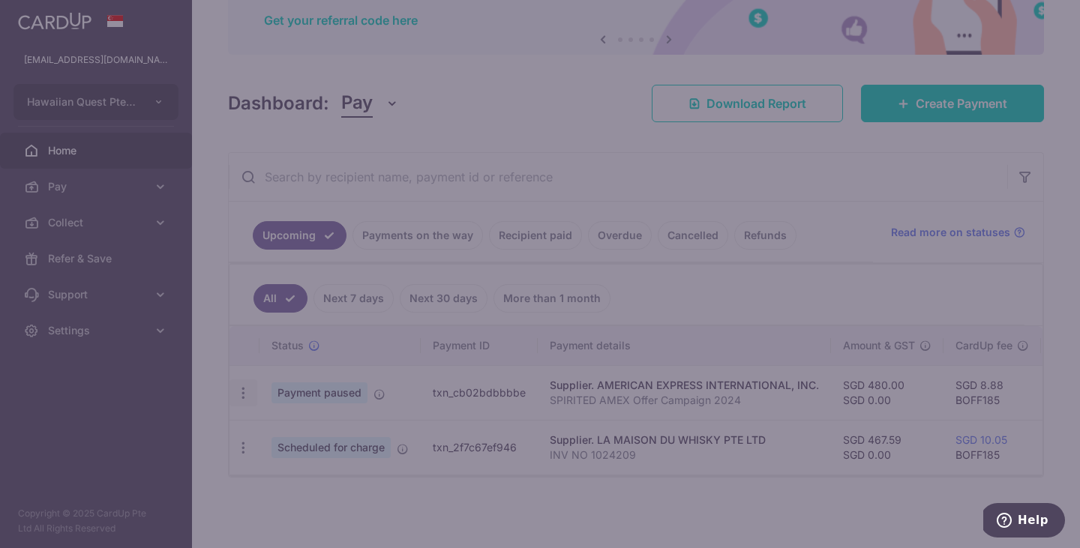
type input "BOFF185"
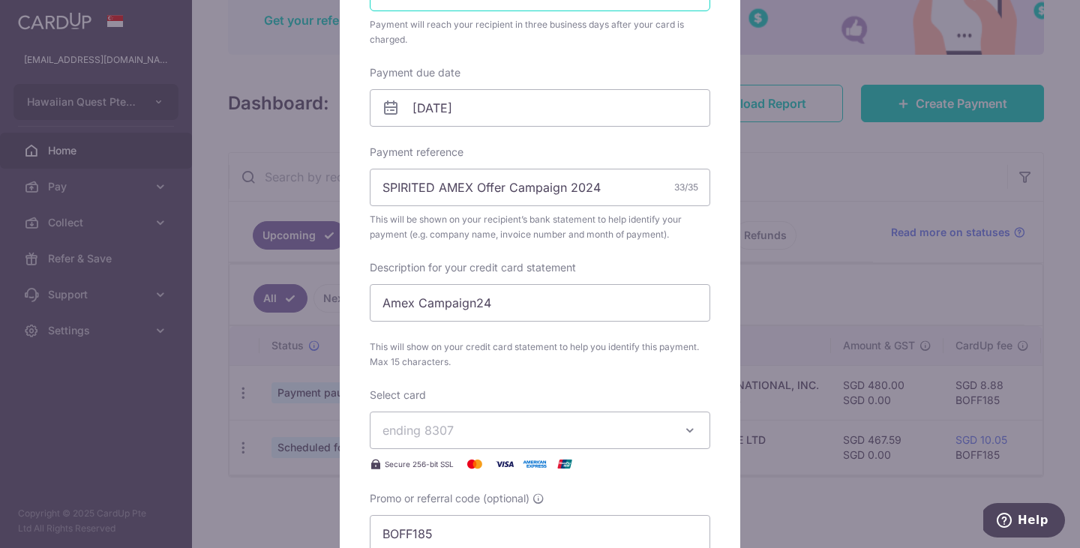
scroll to position [795, 0]
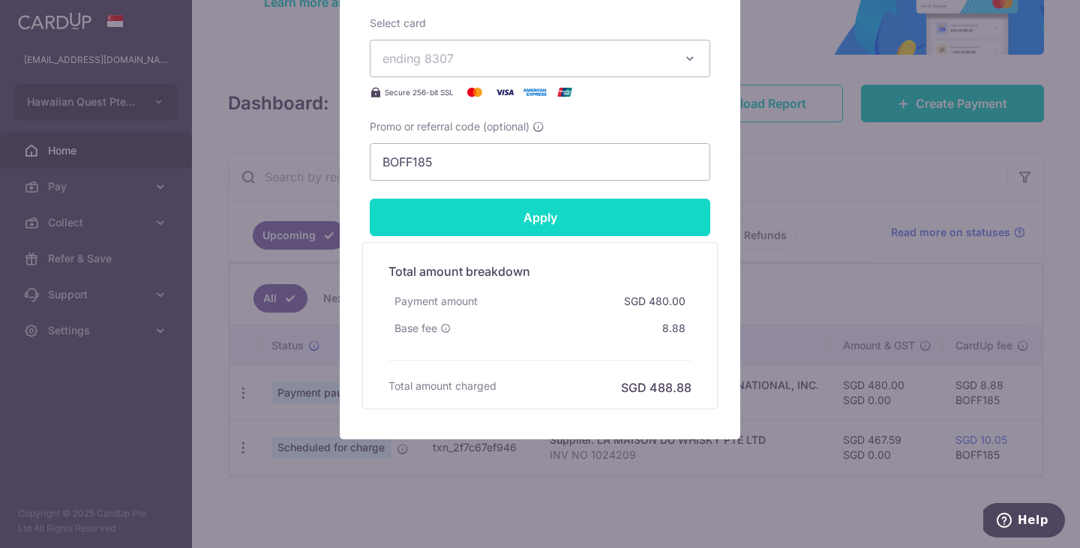
click at [522, 218] on input "Apply" at bounding box center [540, 217] width 340 height 37
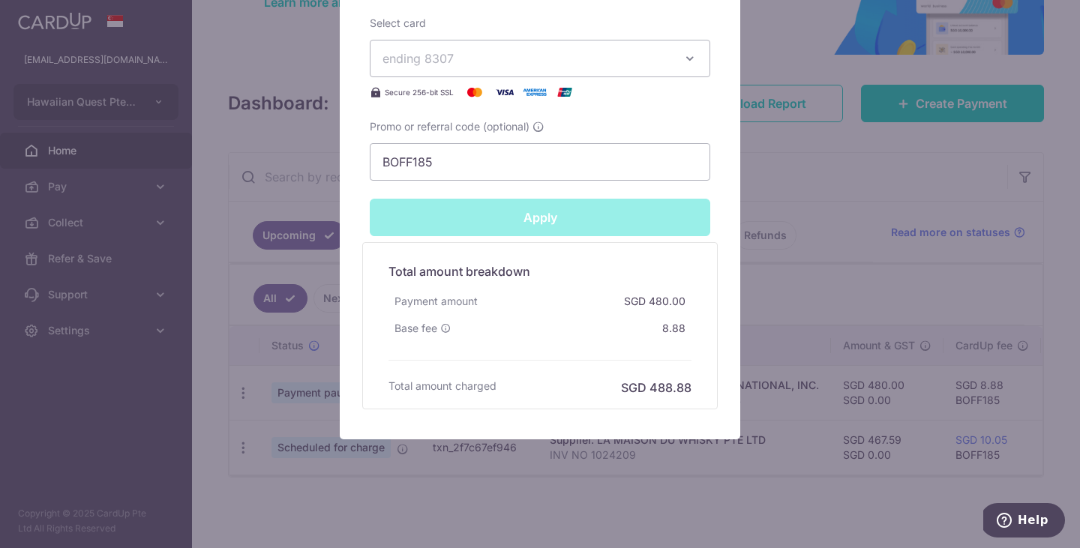
type input "Successfully Applied"
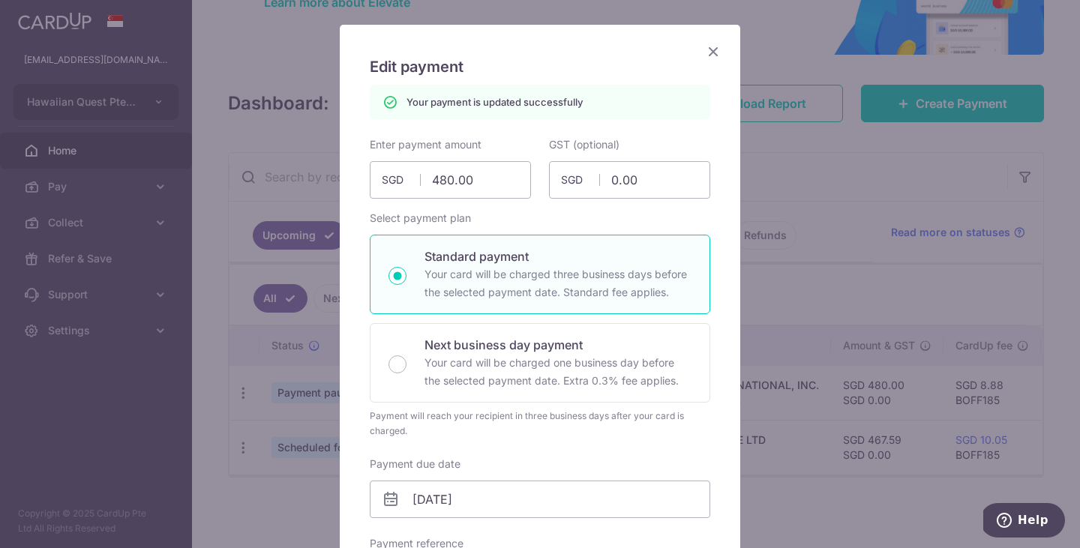
scroll to position [0, 0]
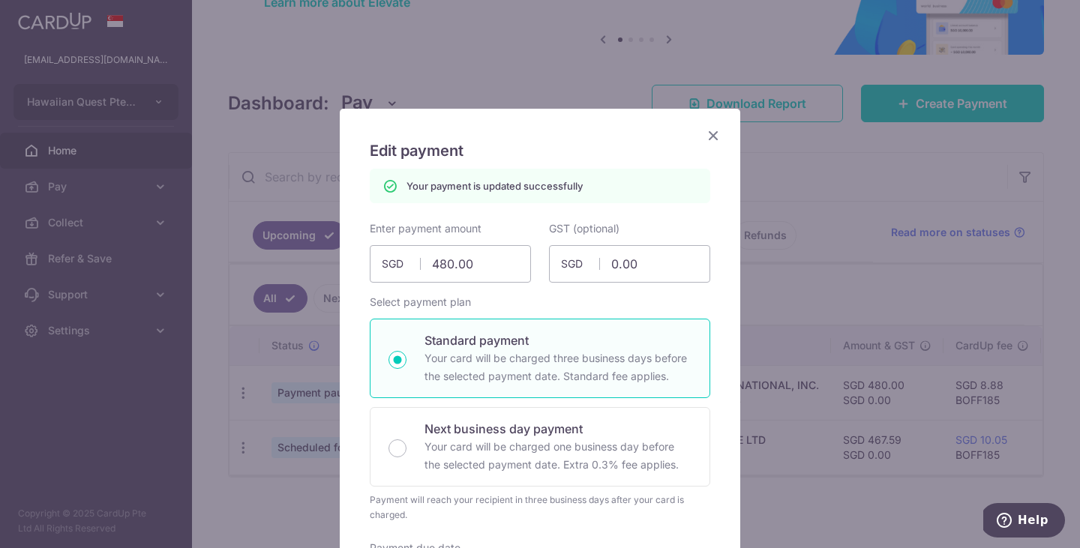
click at [716, 133] on icon "Close" at bounding box center [713, 135] width 18 height 19
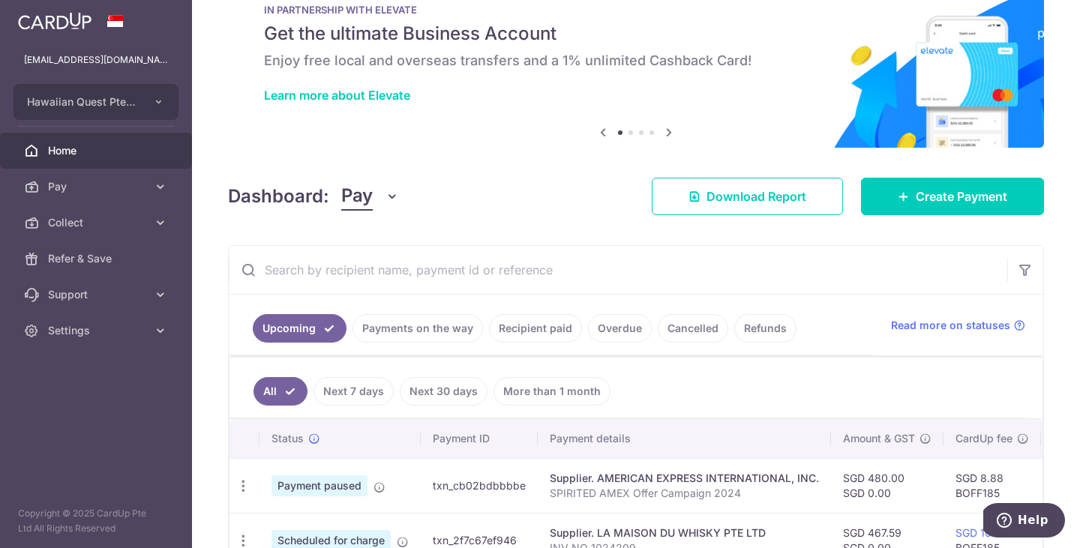
scroll to position [58, 0]
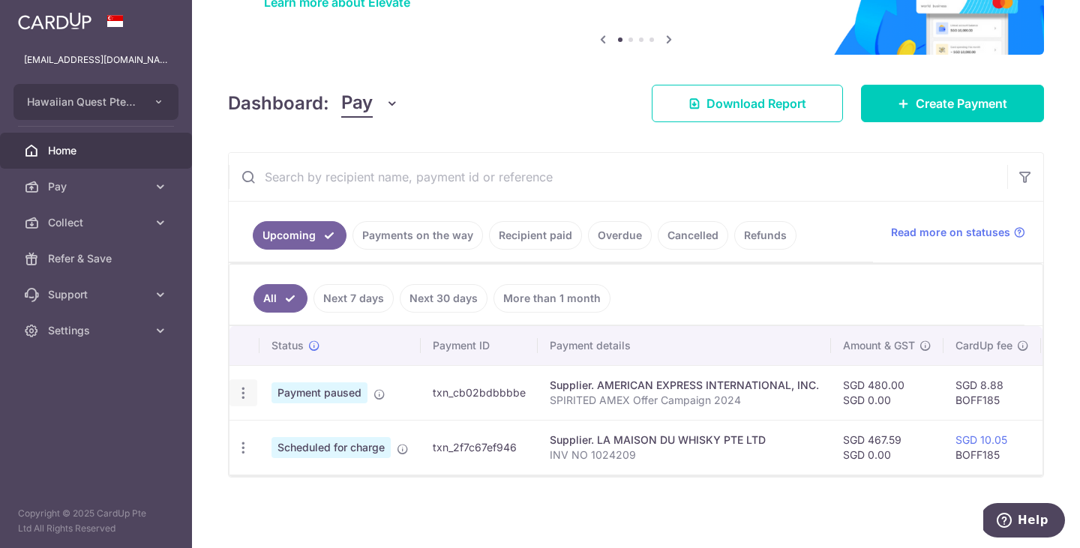
click at [243, 394] on icon "button" at bounding box center [243, 393] width 16 height 16
click at [590, 135] on div "× Pause Schedule Pause all future payments in this series Pause just this one p…" at bounding box center [636, 274] width 888 height 548
